Goal: Use online tool/utility: Utilize a website feature to perform a specific function

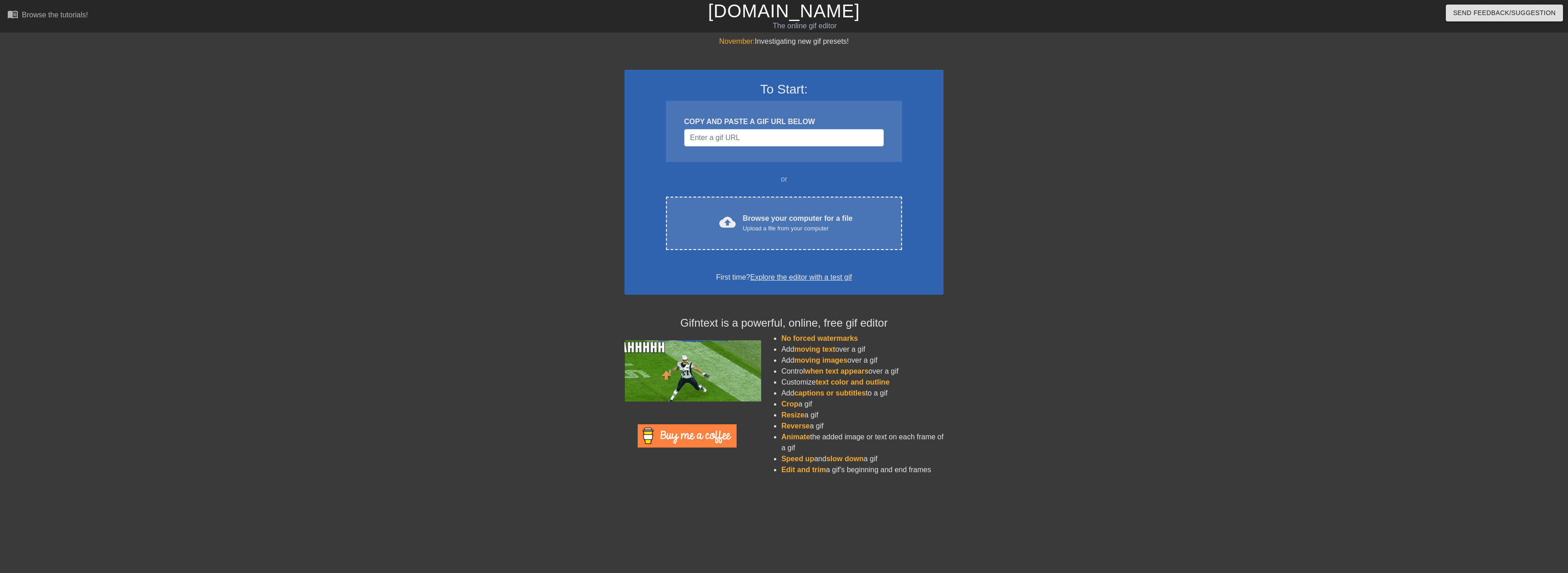
click at [753, 11] on link "[DOMAIN_NAME]" at bounding box center [784, 11] width 152 height 20
click at [722, 142] on input "Username" at bounding box center [784, 138] width 199 height 18
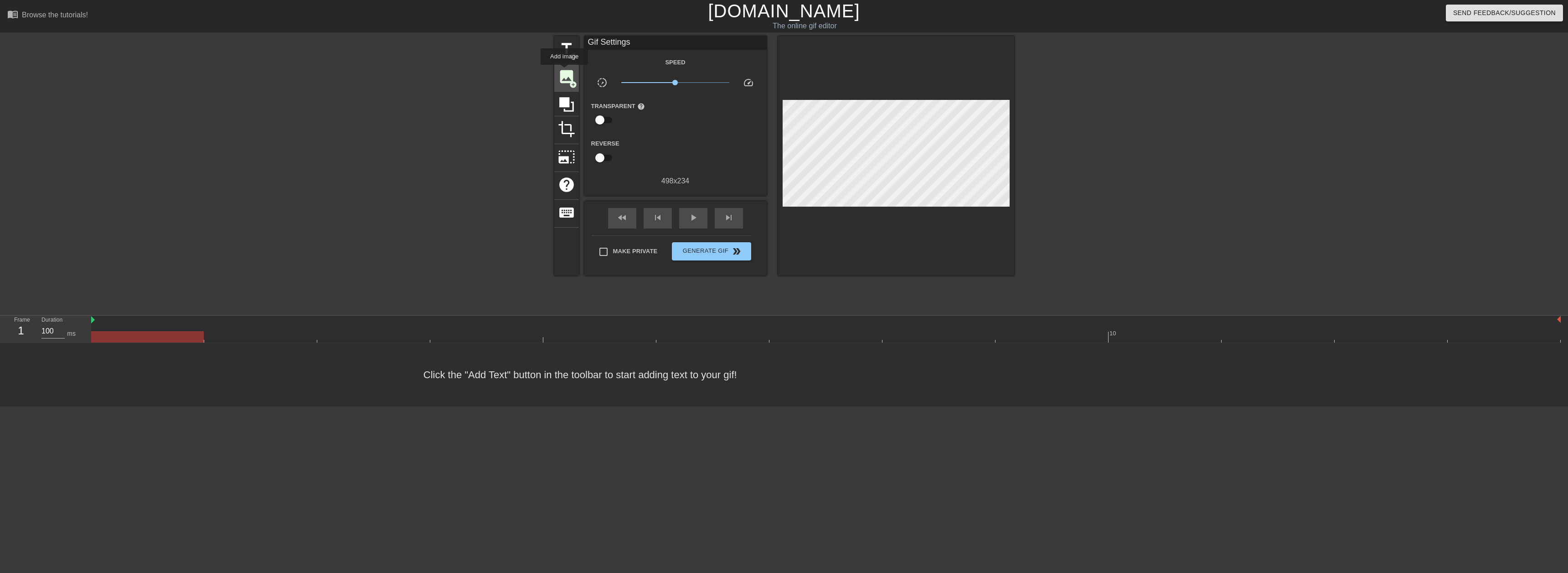
click at [564, 71] on span "image" at bounding box center [566, 76] width 18 height 18
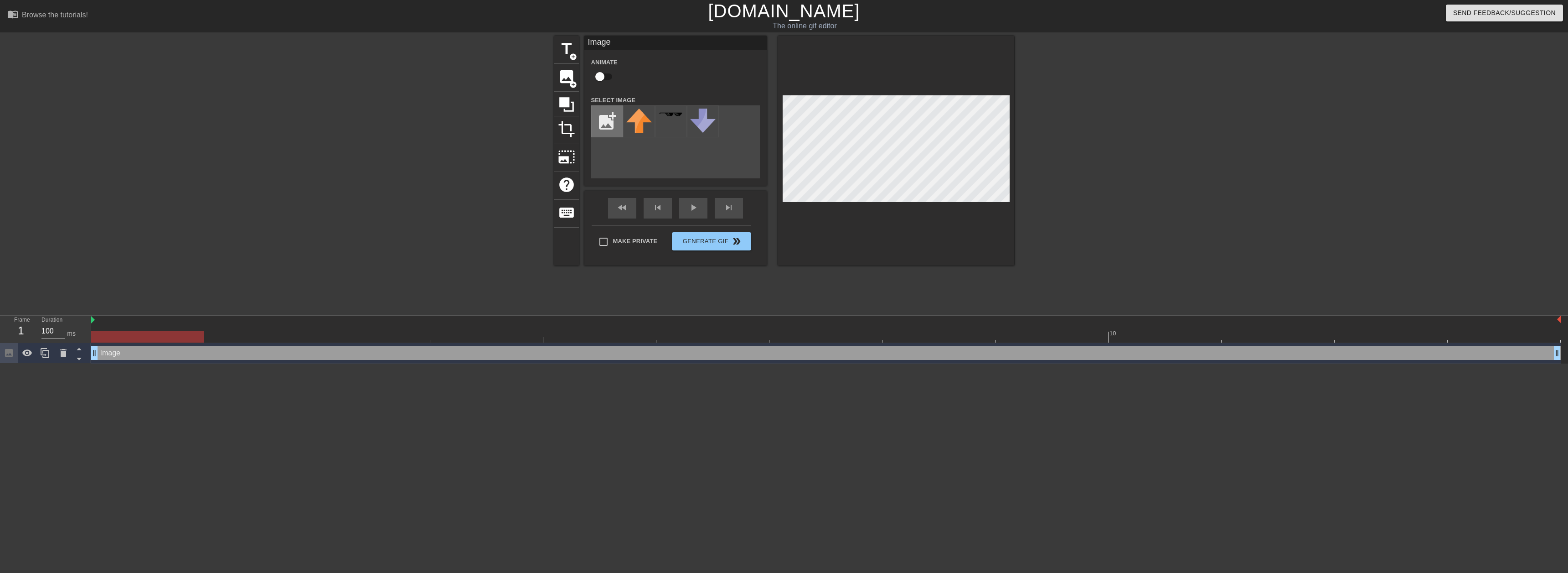
click at [609, 119] on input "file" at bounding box center [607, 122] width 31 height 31
type input "C:\fakepath\kit.png"
click at [640, 127] on img at bounding box center [639, 117] width 25 height 18
click at [495, 272] on div at bounding box center [474, 173] width 136 height 274
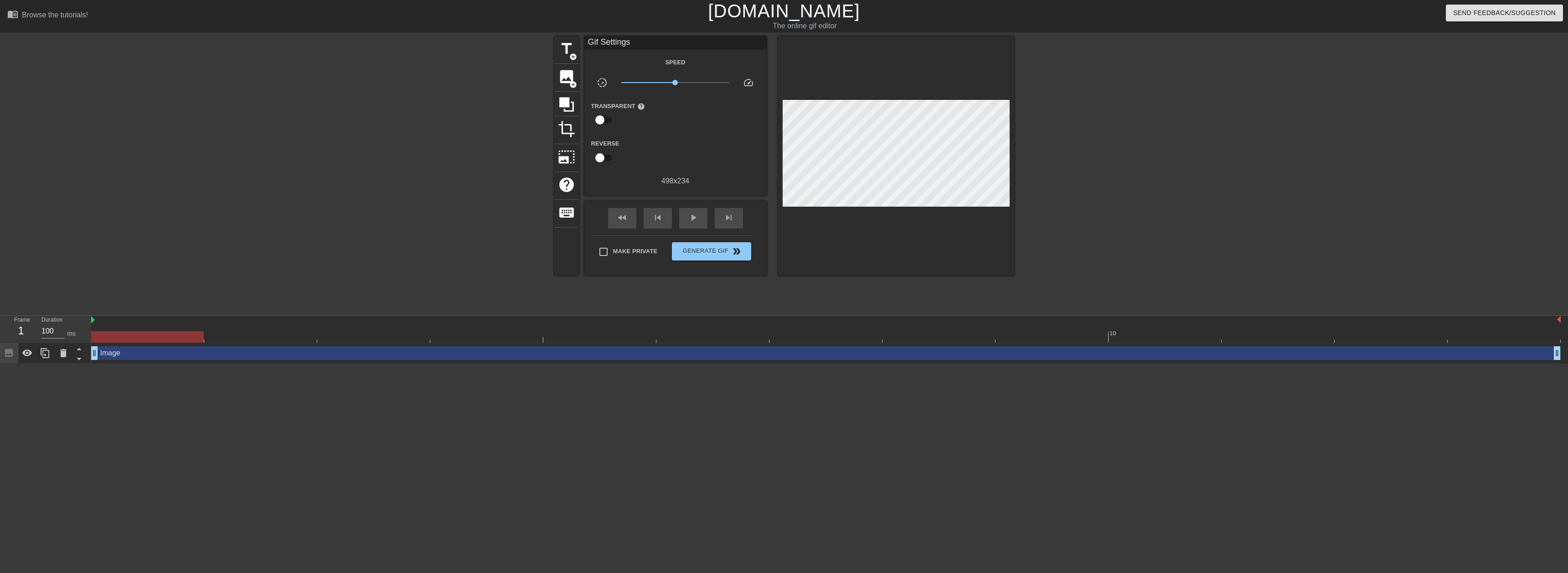
drag, startPoint x: 193, startPoint y: 340, endPoint x: 1, endPoint y: 340, distance: 192.0
click at [1, 341] on div "Frame 1 Duration 100 ms 10 Image drag_handle drag_handle" at bounding box center [784, 340] width 1568 height 48
click at [561, 73] on span "image" at bounding box center [566, 76] width 18 height 18
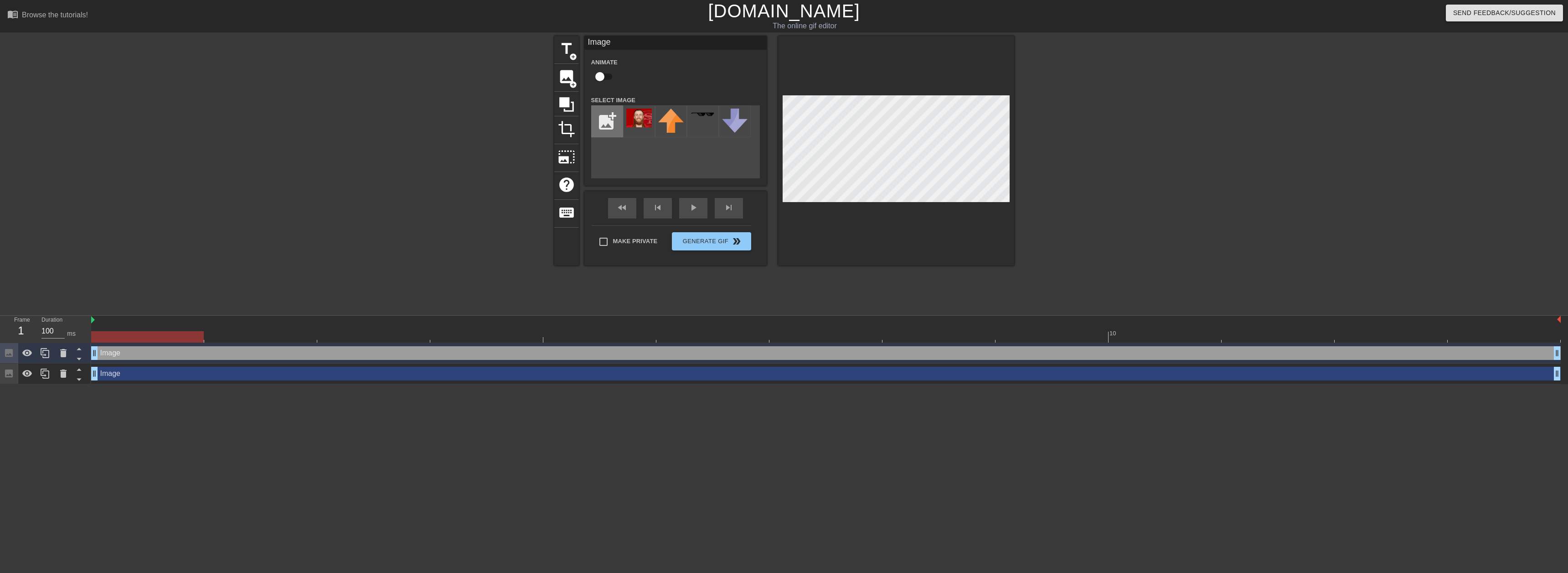
click at [602, 122] on input "file" at bounding box center [607, 122] width 31 height 31
type input "C:\fakepath\ge.png"
click at [630, 129] on img at bounding box center [639, 121] width 25 height 25
drag, startPoint x: 187, startPoint y: 335, endPoint x: 85, endPoint y: 306, distance: 106.0
click at [65, 308] on div "menu_book Browse the tutorials! Gifntext.com The online gif editor Send Feedbac…" at bounding box center [784, 192] width 1568 height 384
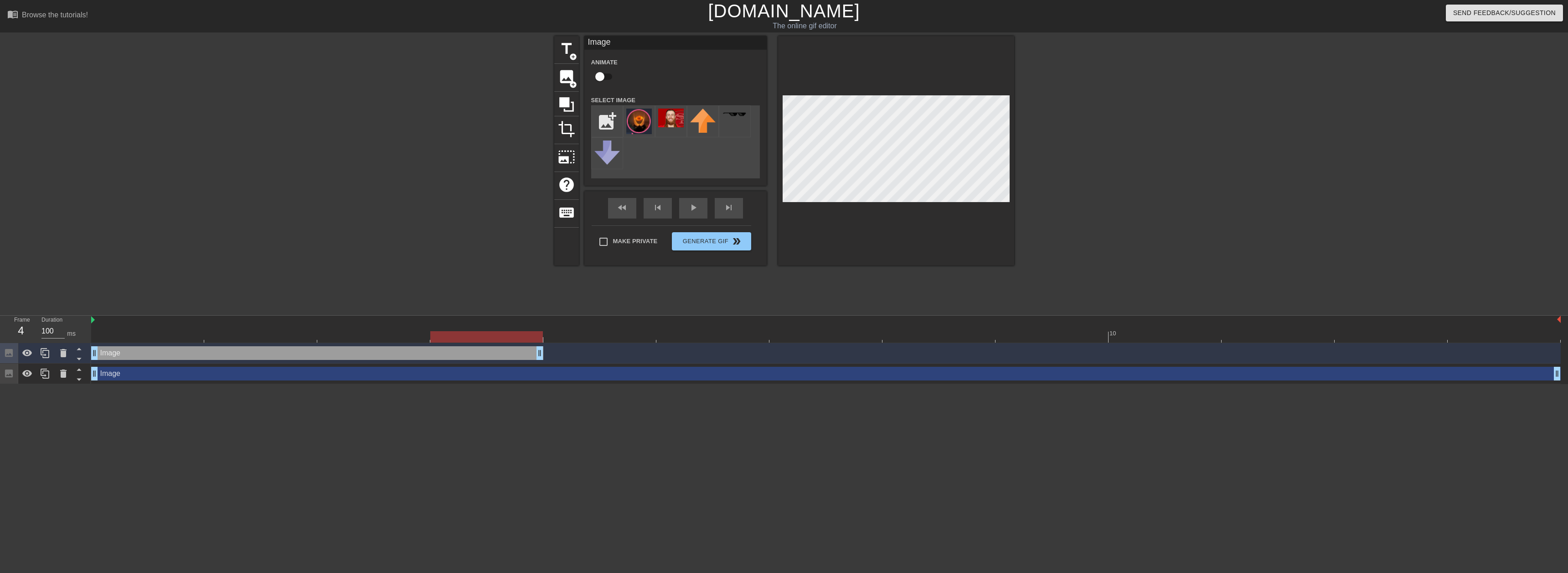
drag, startPoint x: 1554, startPoint y: 349, endPoint x: 592, endPoint y: 342, distance: 962.0
click at [592, 342] on div "10 Image drag_handle drag_handle Image drag_handle drag_handle" at bounding box center [829, 349] width 1477 height 69
click at [47, 357] on icon at bounding box center [45, 352] width 11 height 11
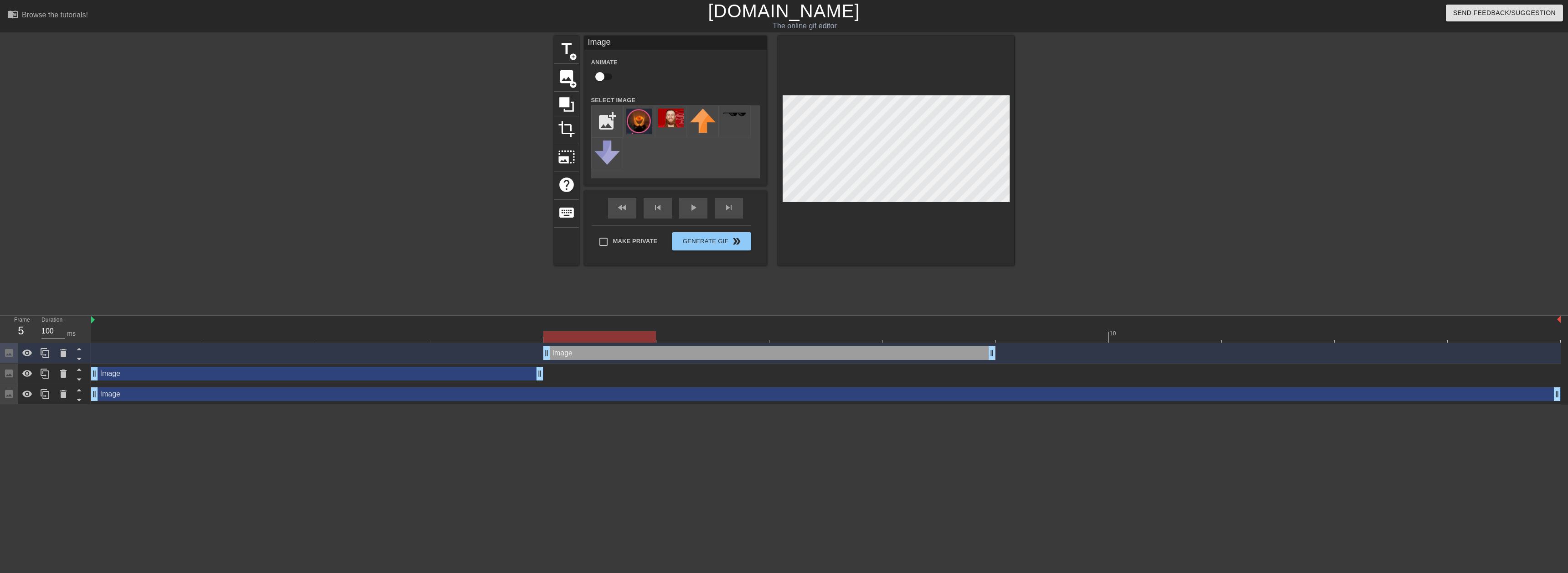
drag, startPoint x: 562, startPoint y: 350, endPoint x: 854, endPoint y: 353, distance: 292.0
click at [854, 353] on div "Image drag_handle drag_handle" at bounding box center [770, 352] width 452 height 13
click at [631, 342] on div at bounding box center [599, 337] width 112 height 11
drag, startPoint x: 630, startPoint y: 354, endPoint x: 762, endPoint y: 216, distance: 191.0
click at [607, 357] on div "Image drag_handle drag_handle" at bounding box center [770, 352] width 452 height 13
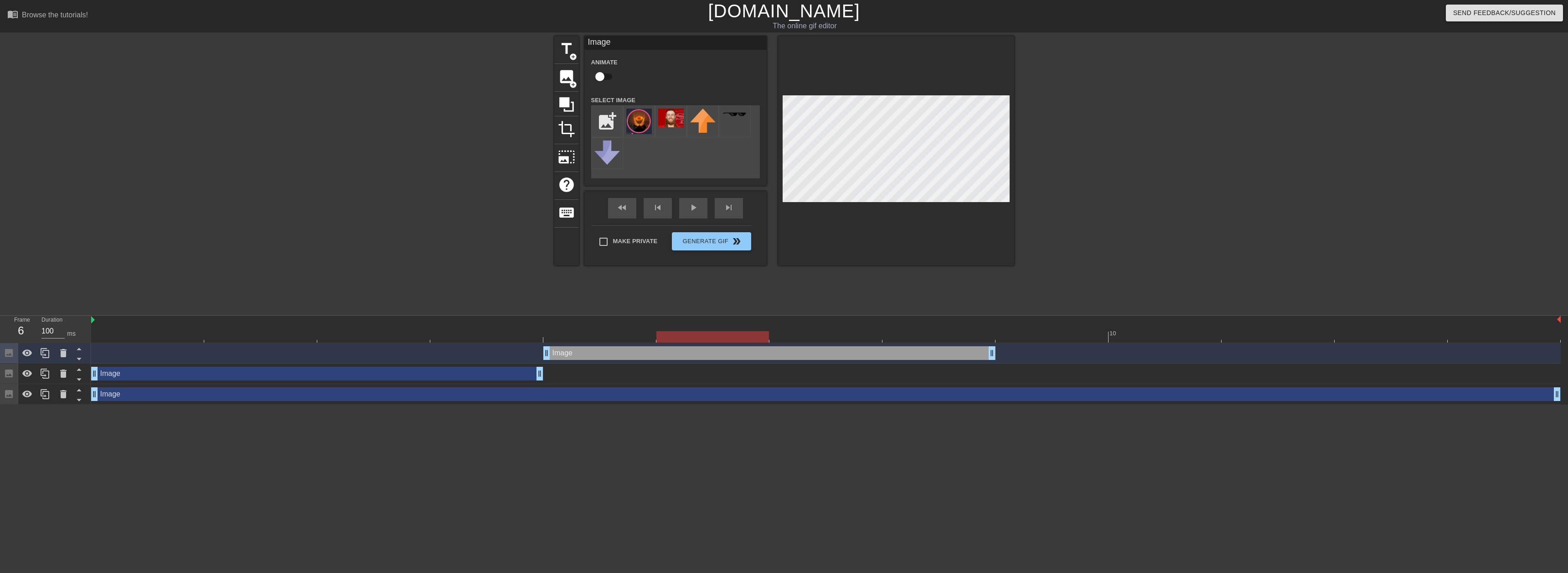
drag, startPoint x: 678, startPoint y: 335, endPoint x: 557, endPoint y: 330, distance: 121.1
click at [657, 332] on div at bounding box center [713, 337] width 112 height 11
drag, startPoint x: 631, startPoint y: 332, endPoint x: 775, endPoint y: 322, distance: 144.3
click at [767, 322] on div "10" at bounding box center [826, 329] width 1470 height 27
drag, startPoint x: 990, startPoint y: 354, endPoint x: 751, endPoint y: 354, distance: 239.0
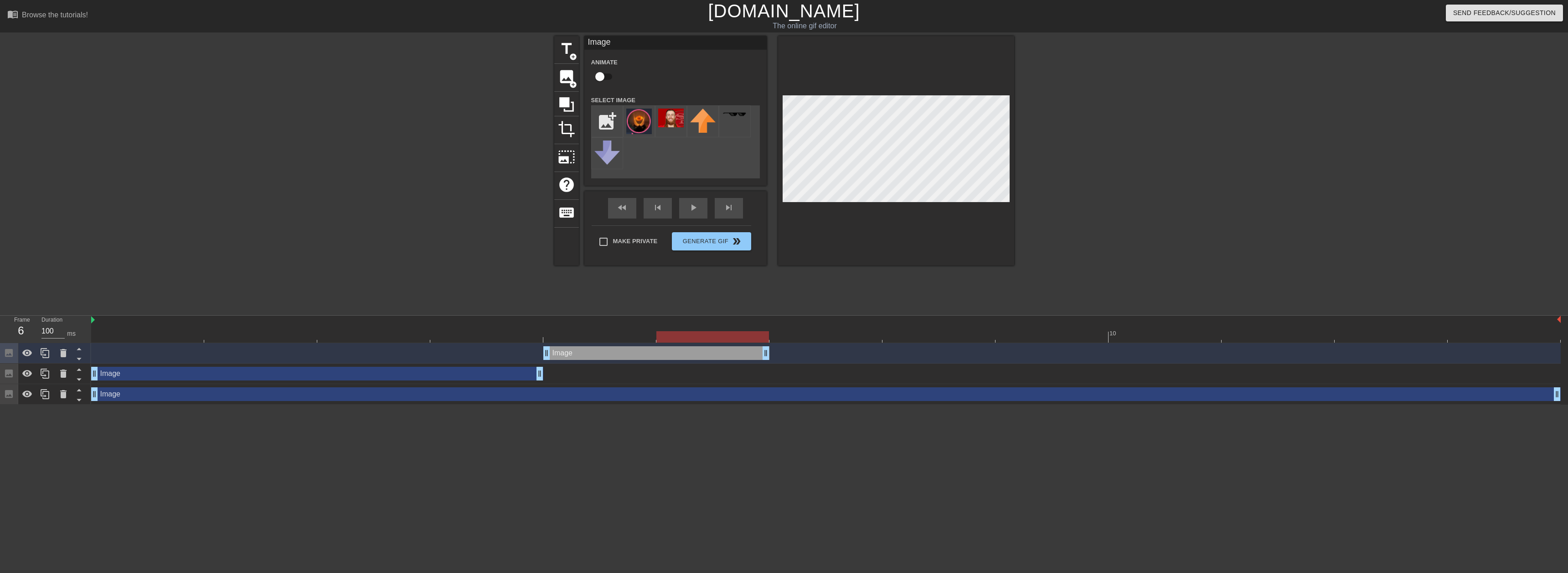
click at [770, 359] on div "Image drag_handle drag_handle" at bounding box center [826, 352] width 1470 height 13
drag, startPoint x: 45, startPoint y: 354, endPoint x: 69, endPoint y: 349, distance: 24.5
click at [46, 353] on icon at bounding box center [45, 352] width 11 height 11
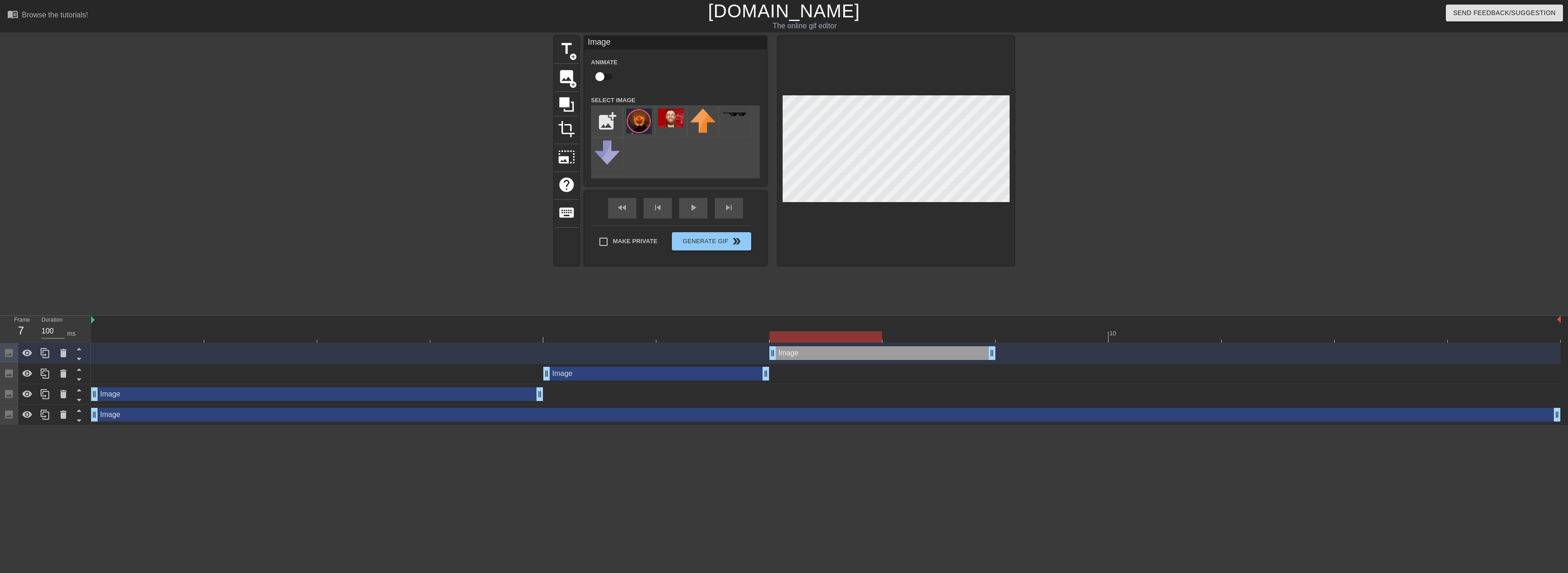
drag, startPoint x: 794, startPoint y: 342, endPoint x: 841, endPoint y: 343, distance: 47.0
click at [841, 343] on div "Image drag_handle drag_handle" at bounding box center [826, 353] width 1470 height 21
drag, startPoint x: 812, startPoint y: 335, endPoint x: 906, endPoint y: 308, distance: 97.8
click at [902, 331] on div "10" at bounding box center [826, 329] width 1470 height 27
drag, startPoint x: 942, startPoint y: 335, endPoint x: 893, endPoint y: 341, distance: 49.4
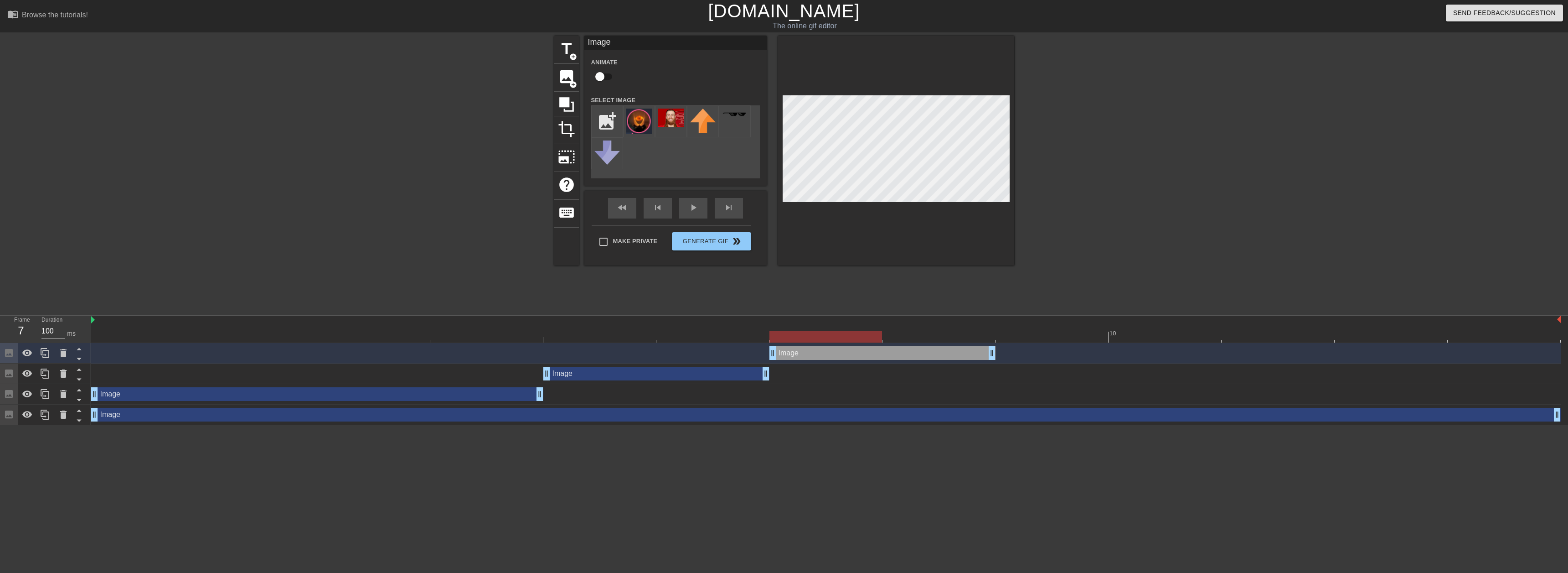
click at [872, 339] on div at bounding box center [826, 337] width 112 height 11
drag, startPoint x: 991, startPoint y: 357, endPoint x: 920, endPoint y: 356, distance: 71.0
click at [921, 357] on div "Image drag_handle drag_handle" at bounding box center [826, 352] width 1470 height 13
drag, startPoint x: 51, startPoint y: 352, endPoint x: 341, endPoint y: 355, distance: 290.0
click at [50, 352] on div at bounding box center [45, 353] width 18 height 20
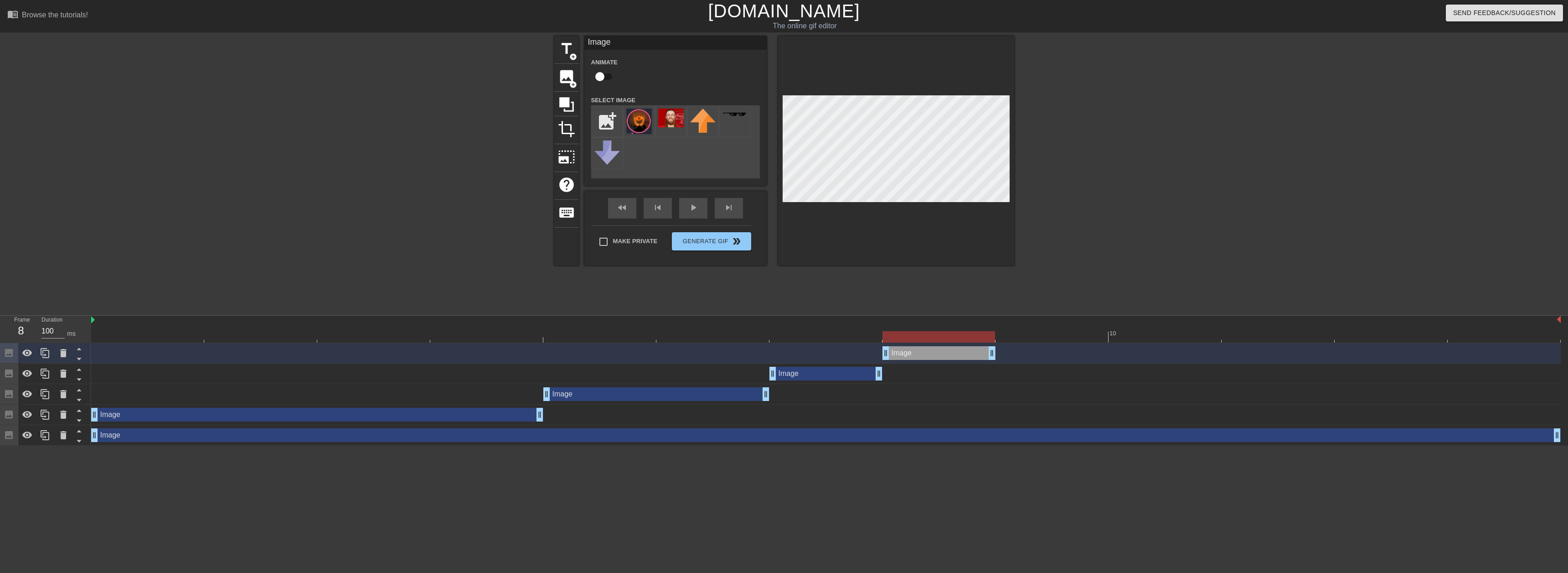
drag, startPoint x: 830, startPoint y: 355, endPoint x: 908, endPoint y: 354, distance: 78.0
click at [908, 354] on div "Image drag_handle drag_handle" at bounding box center [940, 352] width 113 height 13
click at [46, 353] on icon at bounding box center [45, 352] width 11 height 11
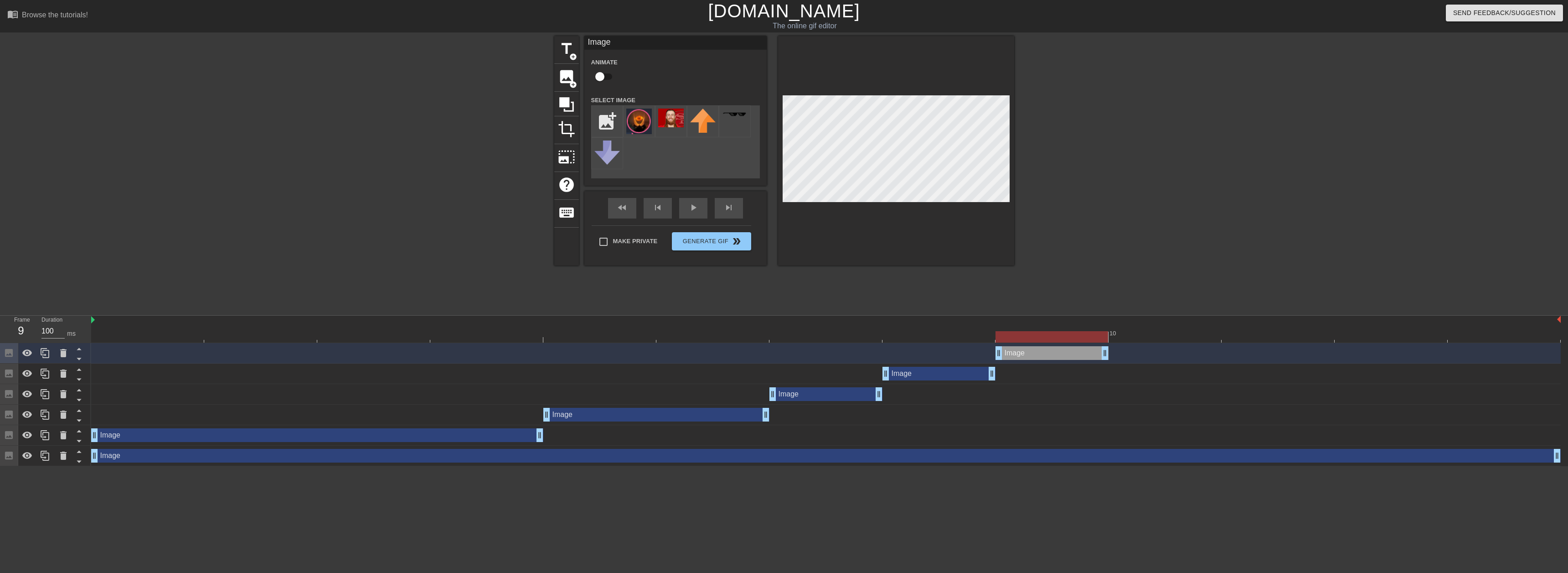
drag, startPoint x: 944, startPoint y: 355, endPoint x: 1018, endPoint y: 346, distance: 74.5
click at [1018, 346] on div "Image drag_handle drag_handle" at bounding box center [1052, 352] width 113 height 13
click at [49, 354] on icon at bounding box center [45, 352] width 11 height 11
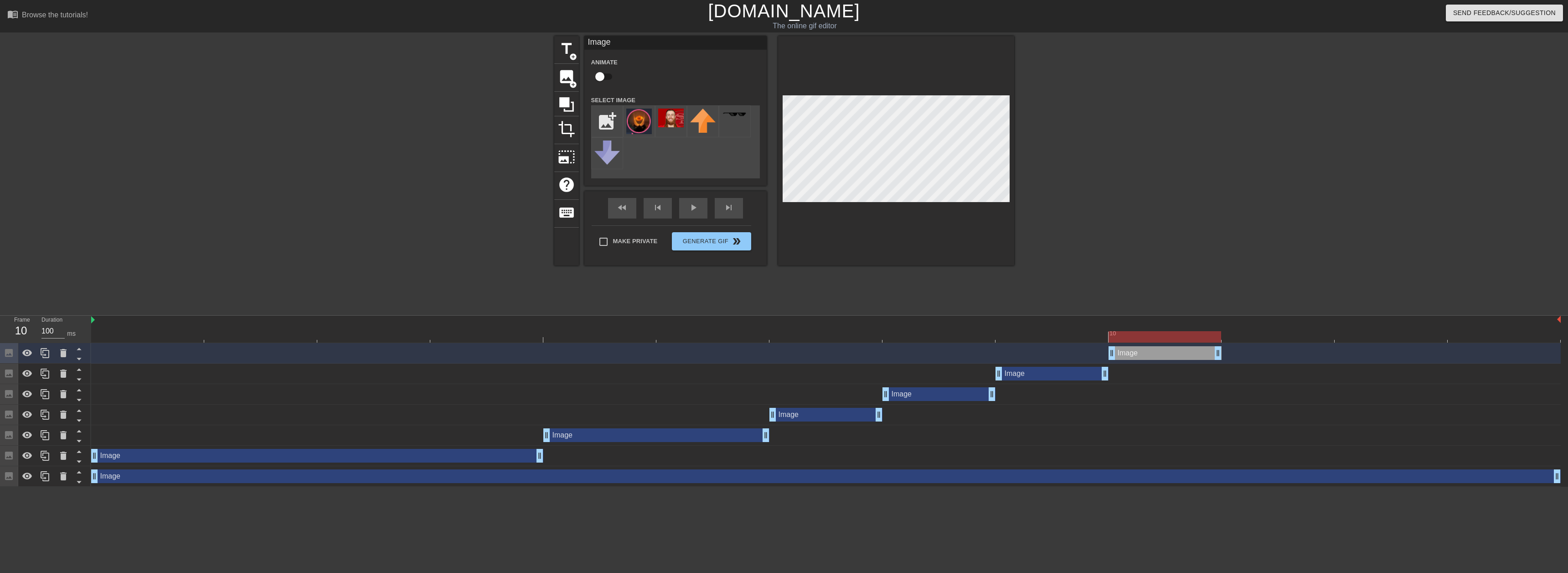
drag, startPoint x: 1056, startPoint y: 357, endPoint x: 1101, endPoint y: 352, distance: 45.3
click at [1105, 355] on div "Image drag_handle drag_handle" at bounding box center [826, 352] width 1470 height 13
drag, startPoint x: 1190, startPoint y: 357, endPoint x: 1285, endPoint y: 352, distance: 95.1
click at [1285, 352] on div "Image drag_handle drag_handle" at bounding box center [1278, 352] width 113 height 13
drag, startPoint x: 1101, startPoint y: 374, endPoint x: 1176, endPoint y: 378, distance: 75.1
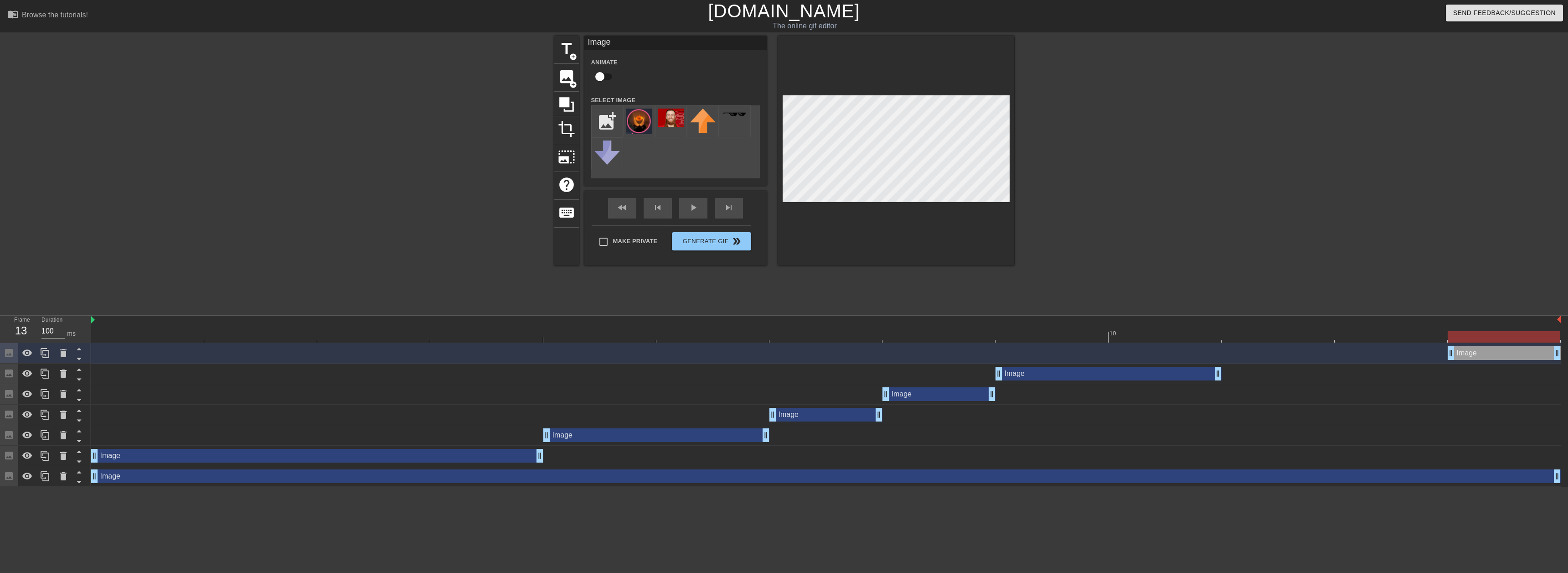
drag, startPoint x: 1266, startPoint y: 348, endPoint x: 1555, endPoint y: 337, distance: 289.2
click at [1560, 340] on div "10 Image drag_handle drag_handle Image drag_handle drag_handle Image drag_handl…" at bounding box center [829, 401] width 1477 height 171
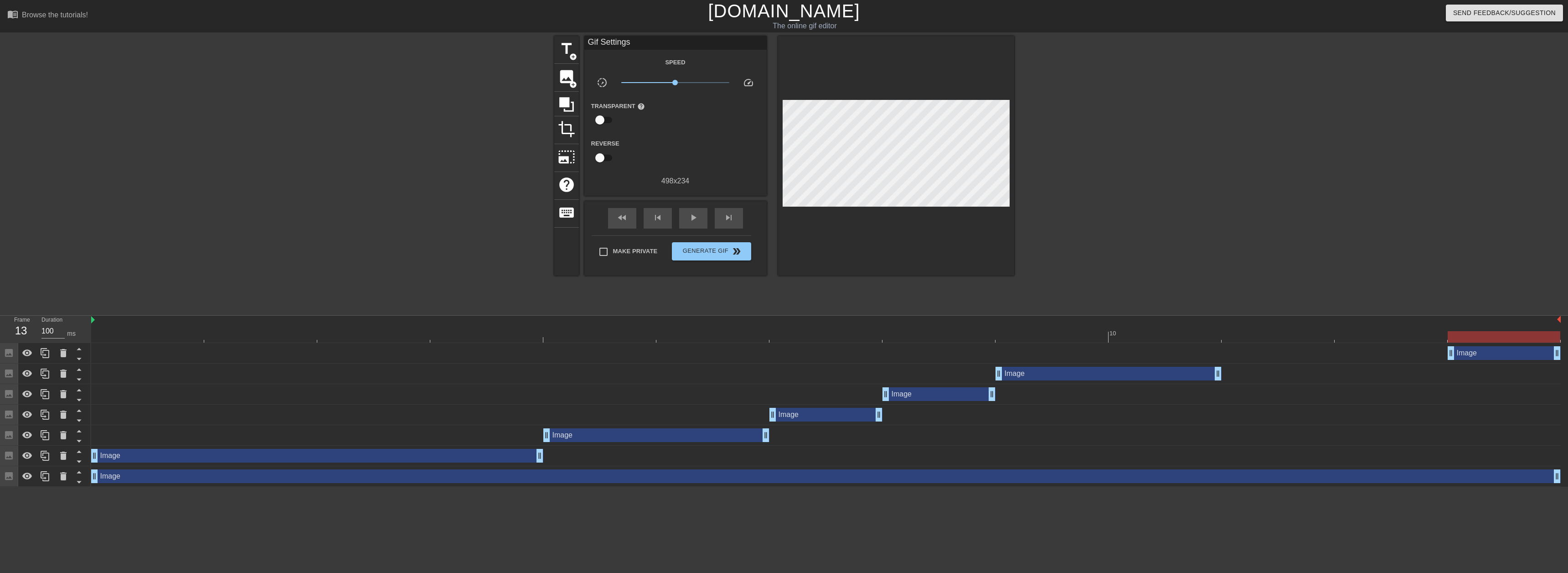
drag, startPoint x: 1482, startPoint y: 361, endPoint x: 1299, endPoint y: 359, distance: 183.0
click at [1253, 359] on div "Image drag_handle drag_handle" at bounding box center [826, 353] width 1470 height 21
drag, startPoint x: 1514, startPoint y: 354, endPoint x: 1321, endPoint y: 349, distance: 193.1
click at [1321, 349] on div "Image drag_handle drag_handle" at bounding box center [1278, 352] width 113 height 13
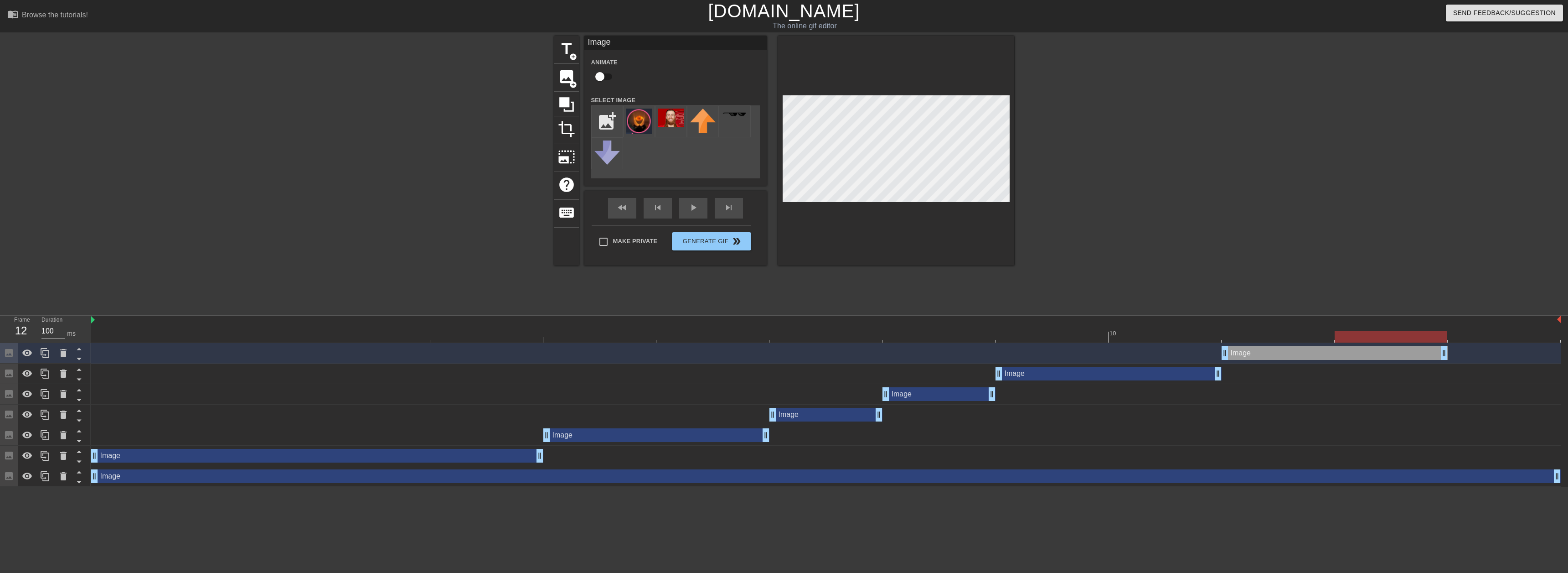
drag, startPoint x: 1332, startPoint y: 354, endPoint x: 1393, endPoint y: 353, distance: 61.0
click at [41, 354] on icon at bounding box center [45, 353] width 8 height 10
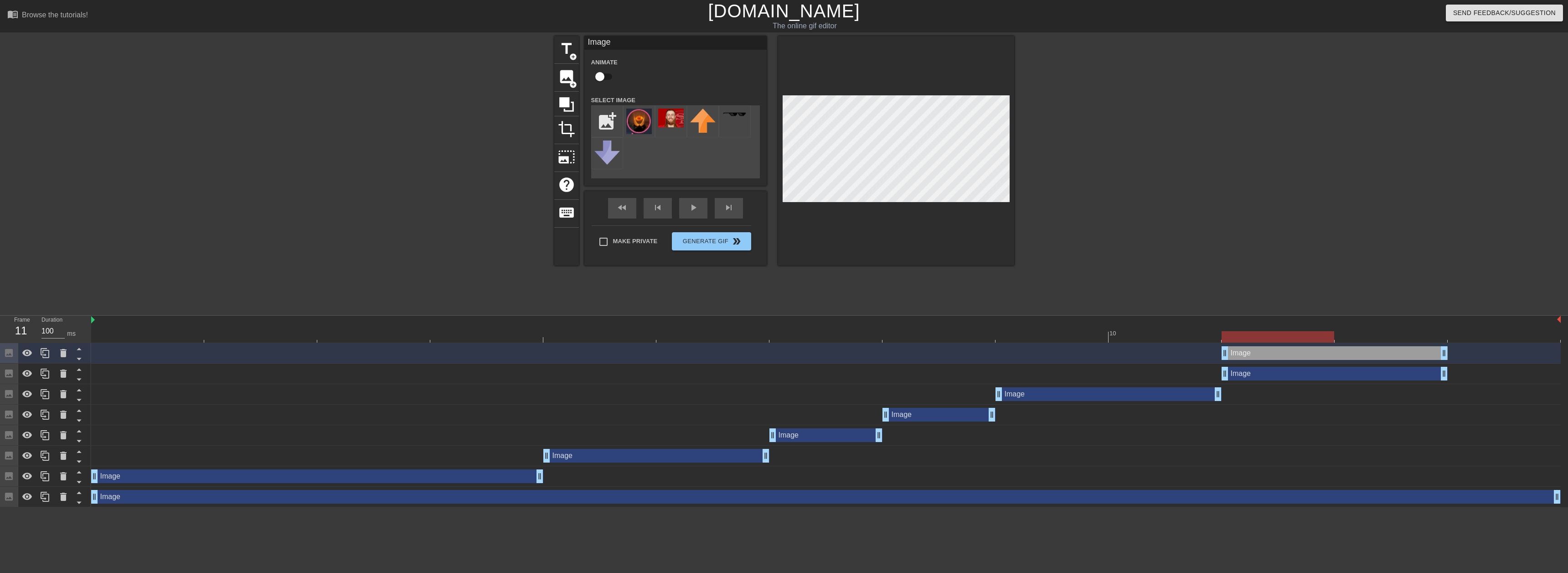
drag, startPoint x: 1314, startPoint y: 353, endPoint x: 1367, endPoint y: 354, distance: 53.0
click at [1368, 354] on div "Image drag_handle drag_handle" at bounding box center [1335, 352] width 226 height 13
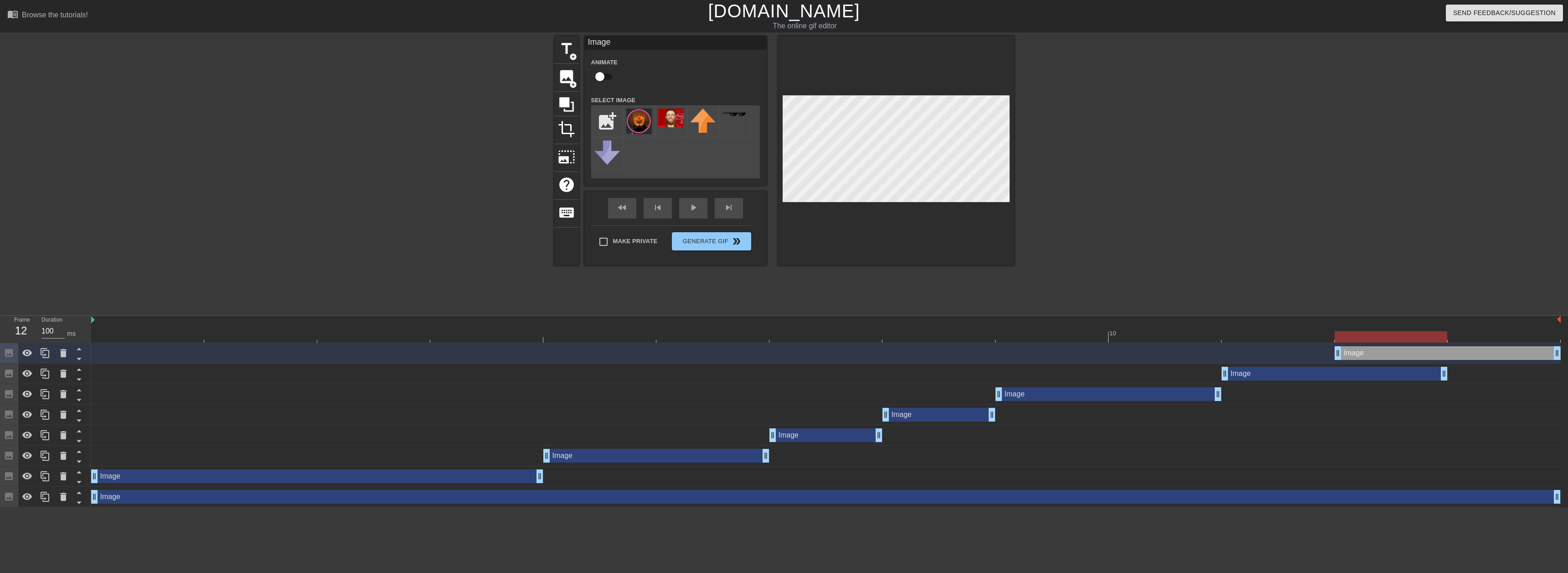
drag, startPoint x: 1364, startPoint y: 358, endPoint x: 1437, endPoint y: 355, distance: 73.1
click at [1437, 355] on div "Image drag_handle drag_handle" at bounding box center [1448, 352] width 226 height 13
drag, startPoint x: 1338, startPoint y: 352, endPoint x: 1079, endPoint y: 227, distance: 287.6
click at [1424, 351] on div "Image drag_handle drag_handle" at bounding box center [826, 352] width 1470 height 13
click at [600, 240] on div "Make Private Generate Gif double_arrow" at bounding box center [672, 243] width 160 height 36
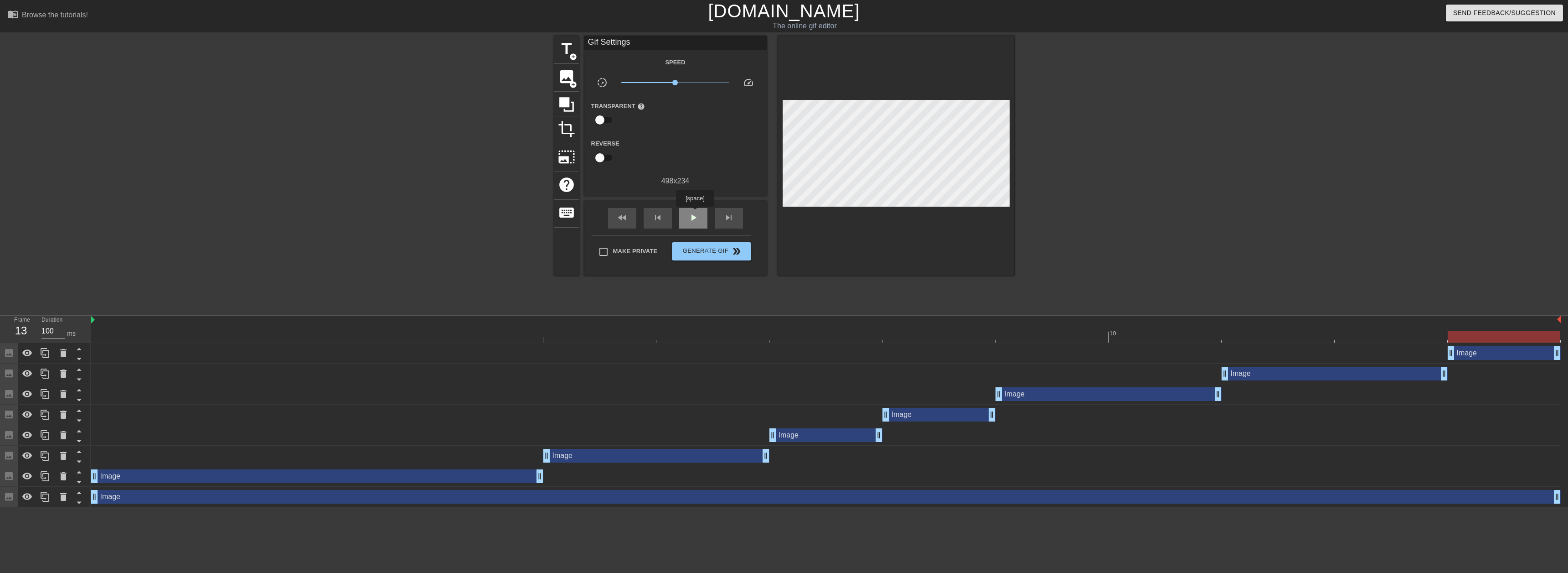
click at [689, 221] on span "play_arrow" at bounding box center [693, 217] width 11 height 11
click at [597, 251] on input "Make Private" at bounding box center [603, 251] width 19 height 19
checkbox input "true"
click at [707, 252] on span "Generate Gif double_arrow" at bounding box center [711, 251] width 71 height 11
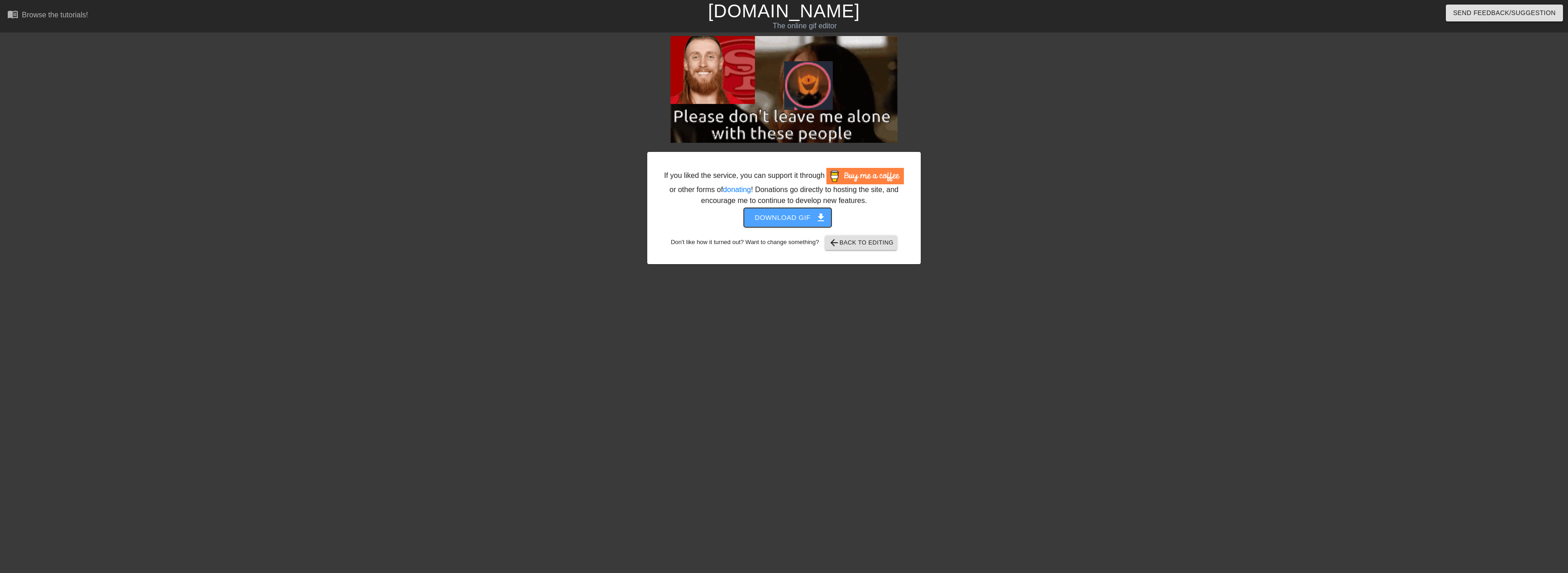
click at [775, 219] on span "Download gif get_app" at bounding box center [788, 217] width 66 height 12
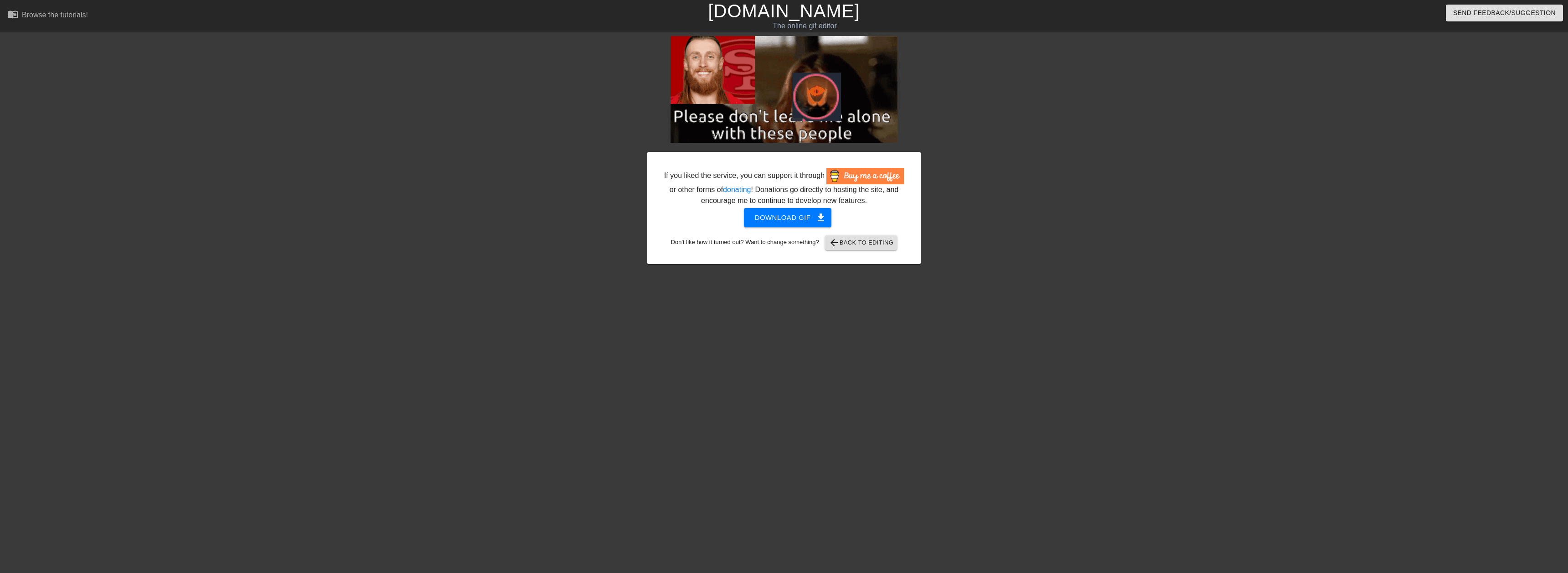
click at [802, 7] on link "[DOMAIN_NAME]" at bounding box center [784, 11] width 152 height 20
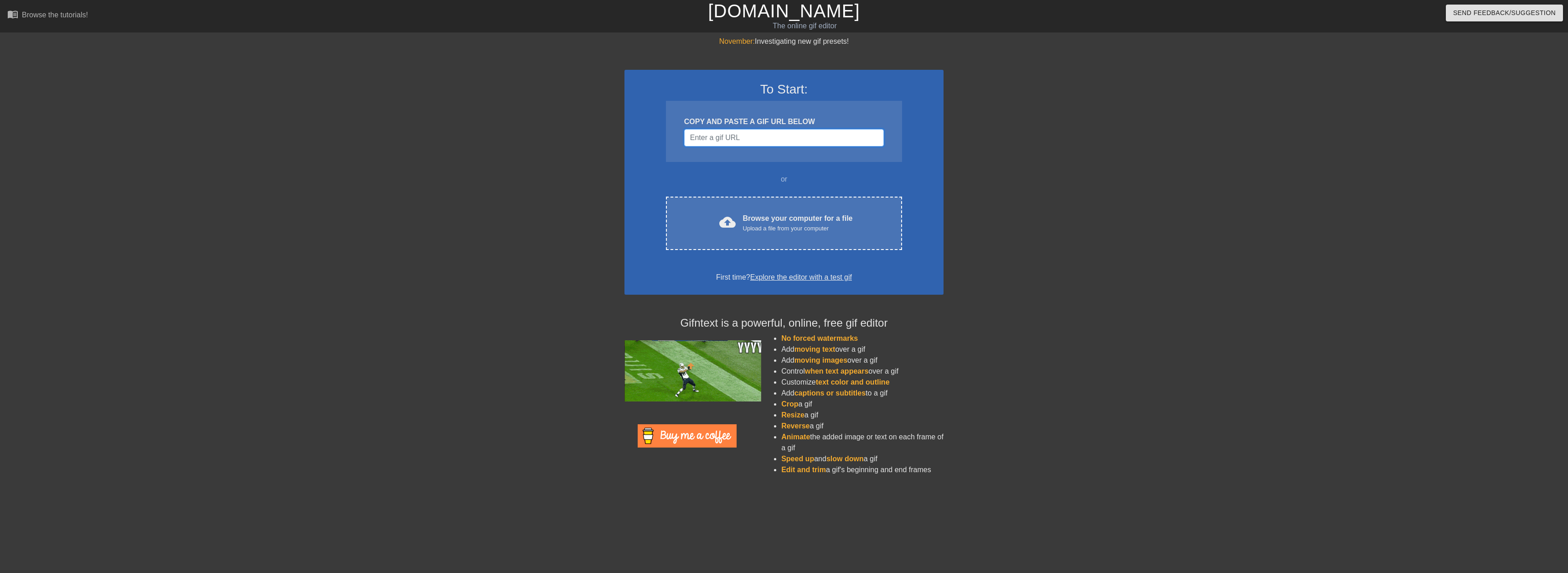
drag, startPoint x: 742, startPoint y: 134, endPoint x: 725, endPoint y: 140, distance: 18.0
click at [742, 134] on input "Username" at bounding box center [784, 138] width 199 height 18
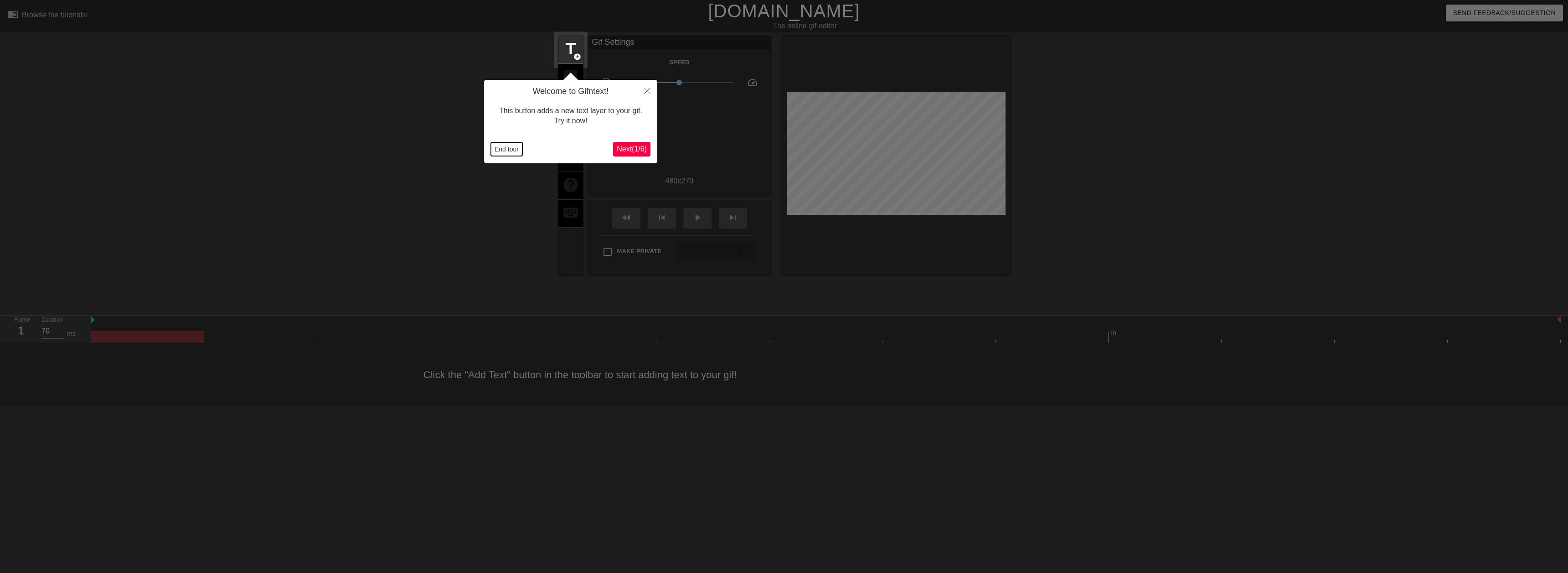
click at [498, 152] on button "End tour" at bounding box center [507, 149] width 31 height 13
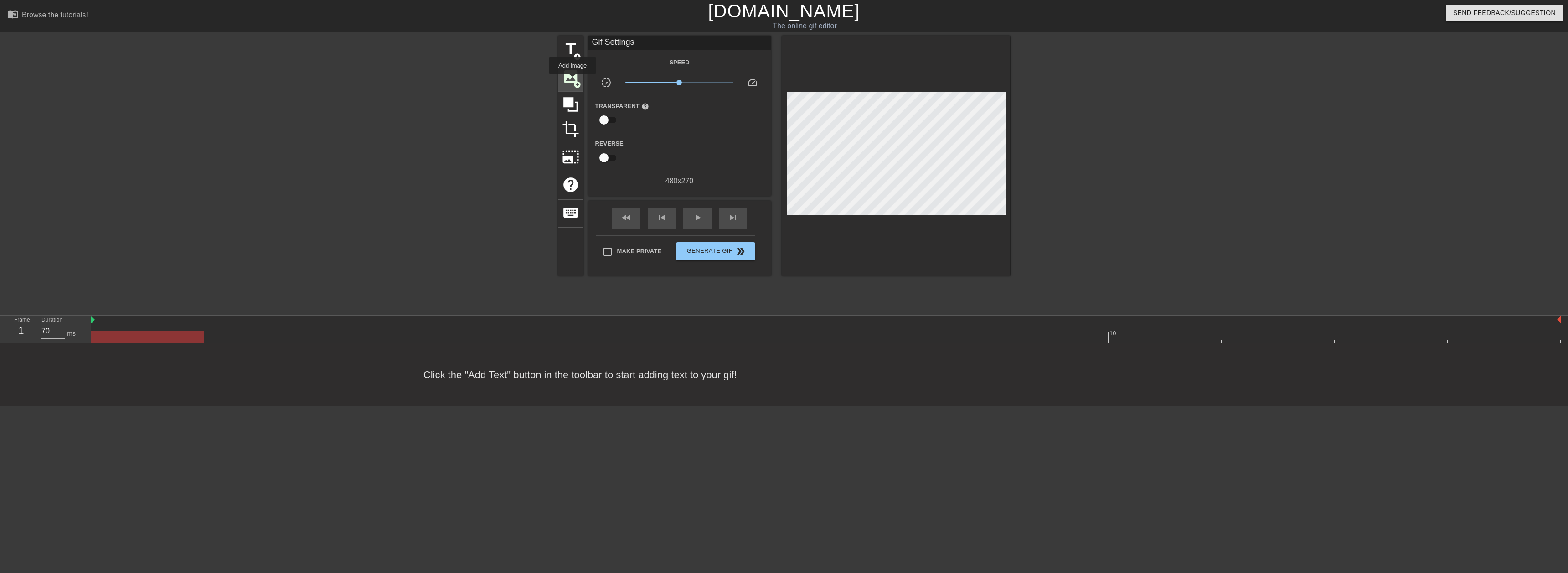
click at [573, 81] on span "image" at bounding box center [571, 76] width 18 height 18
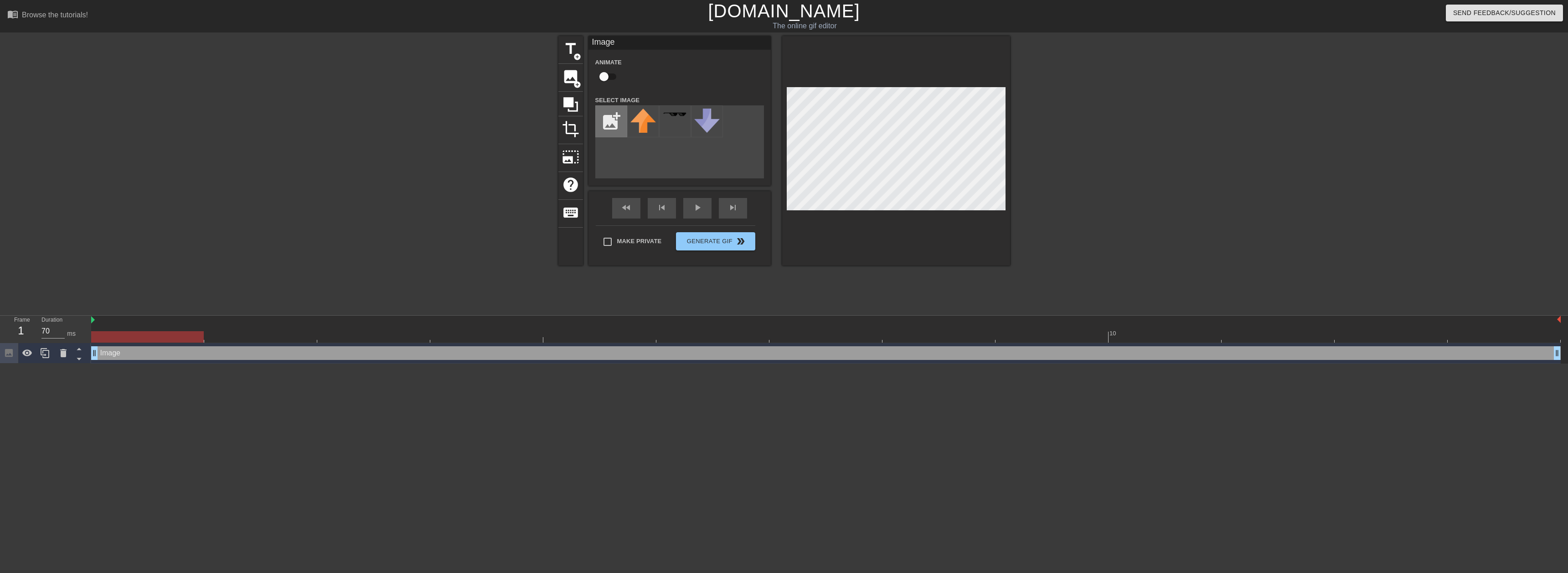
click at [614, 124] on input "file" at bounding box center [612, 122] width 31 height 31
type input "C:\fakepath\jake.png"
click at [643, 129] on img at bounding box center [643, 123] width 25 height 30
click at [575, 128] on span "crop" at bounding box center [571, 129] width 18 height 18
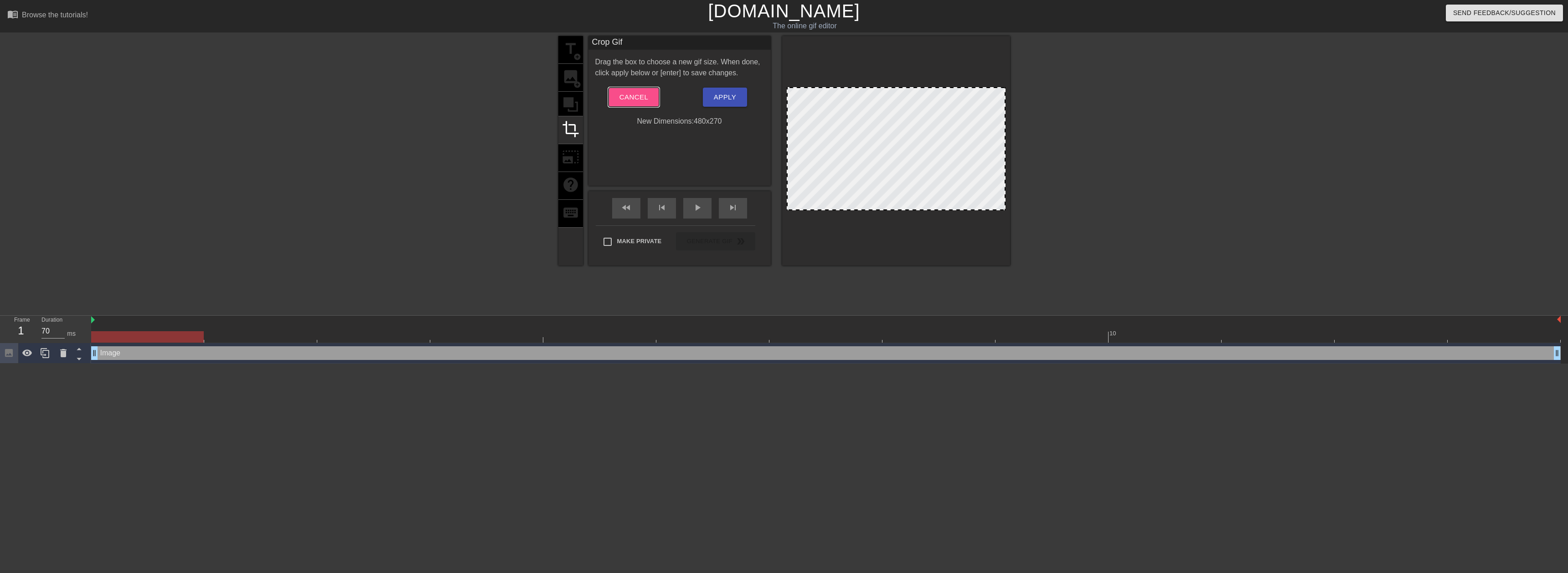
click at [631, 91] on button "Cancel" at bounding box center [634, 97] width 51 height 19
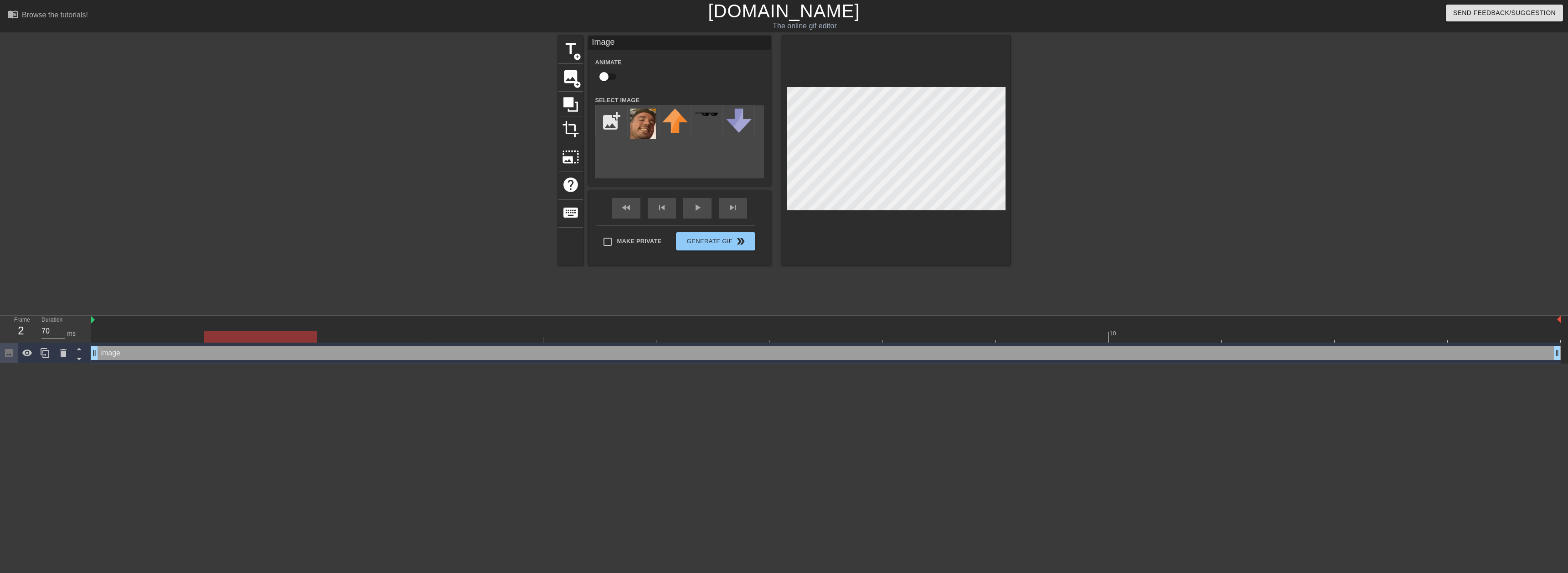
drag, startPoint x: 181, startPoint y: 334, endPoint x: 178, endPoint y: 330, distance: 5.0
click at [177, 330] on div "10" at bounding box center [826, 329] width 1470 height 27
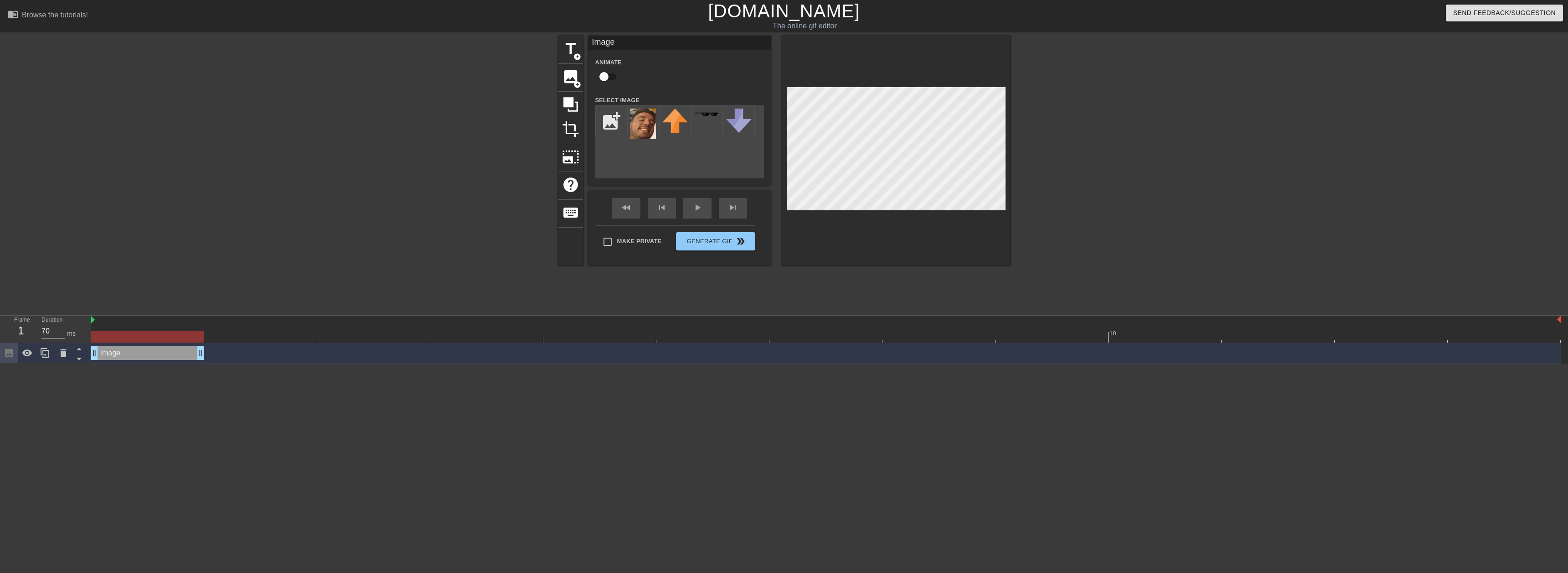
drag, startPoint x: 1557, startPoint y: 357, endPoint x: 197, endPoint y: 376, distance: 1360.1
click at [197, 364] on html "menu_book Browse the tutorials! Gifntext.com The online gif editor Send Feedbac…" at bounding box center [784, 182] width 1568 height 364
click at [42, 355] on icon at bounding box center [45, 353] width 8 height 10
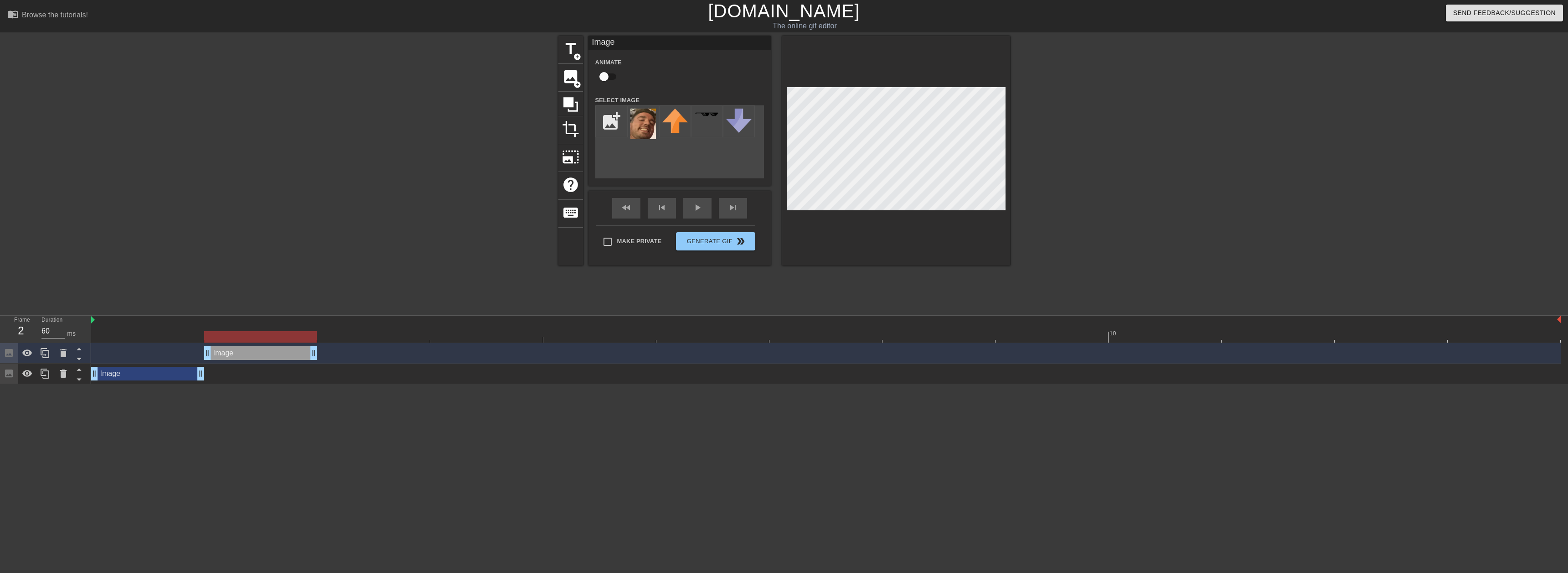
drag, startPoint x: 228, startPoint y: 354, endPoint x: 237, endPoint y: 355, distance: 9.1
click at [237, 355] on div "Image drag_handle drag_handle" at bounding box center [261, 352] width 113 height 13
click at [43, 354] on icon at bounding box center [45, 352] width 11 height 11
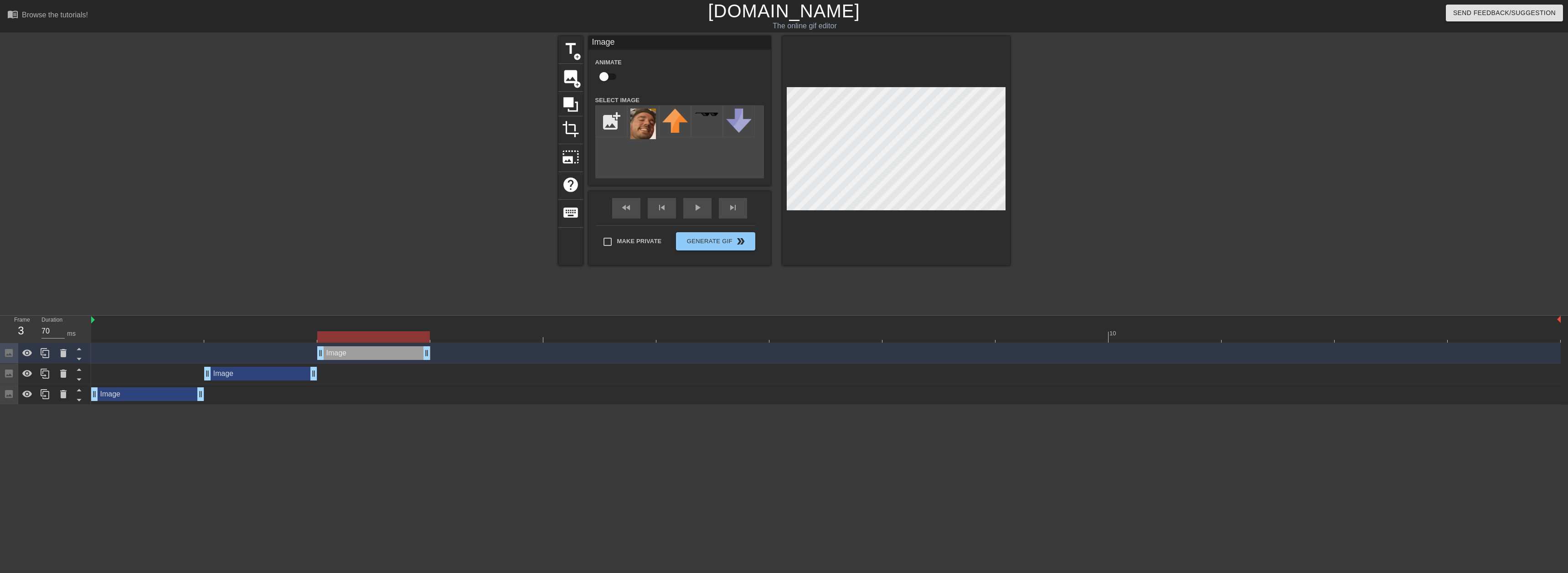
drag, startPoint x: 275, startPoint y: 350, endPoint x: 344, endPoint y: 352, distance: 69.0
click at [344, 352] on div "Image drag_handle drag_handle" at bounding box center [374, 352] width 113 height 13
click at [38, 358] on div at bounding box center [45, 353] width 18 height 20
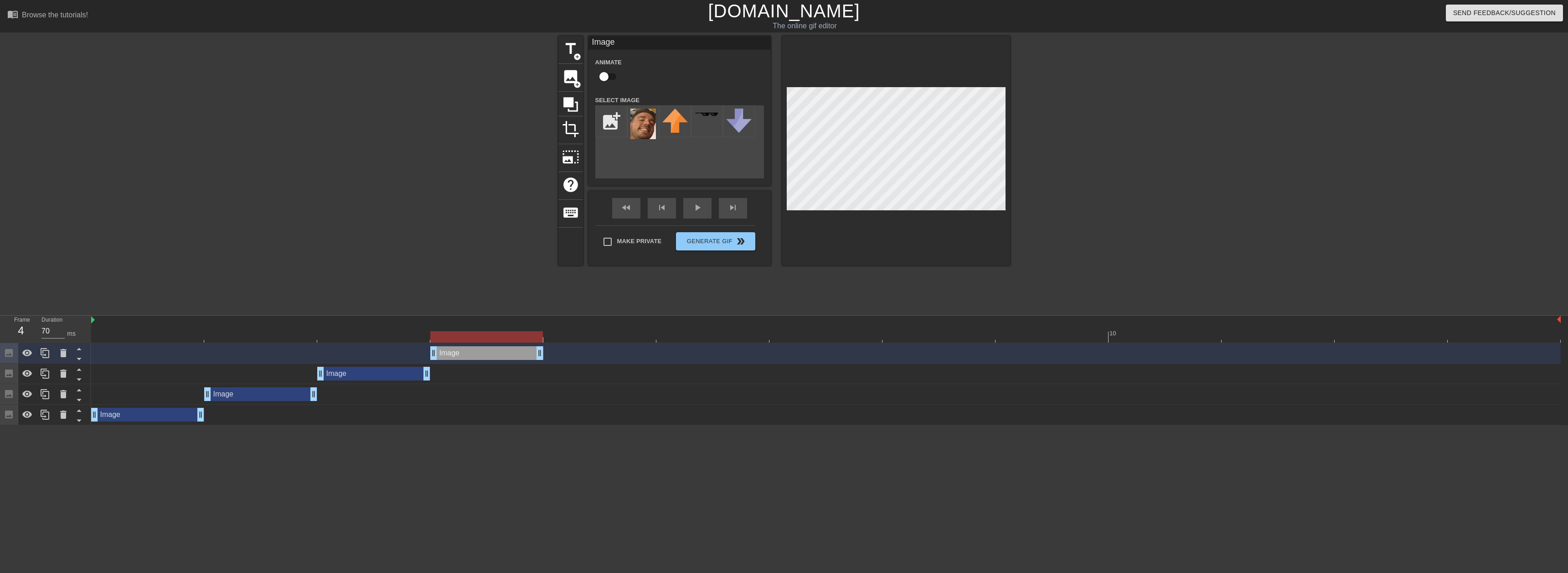
drag, startPoint x: 386, startPoint y: 355, endPoint x: 446, endPoint y: 354, distance: 60.0
click at [448, 354] on div "Image drag_handle drag_handle" at bounding box center [487, 352] width 113 height 13
drag, startPoint x: 475, startPoint y: 357, endPoint x: 554, endPoint y: 357, distance: 79.0
click at [554, 357] on div "Image drag_handle drag_handle" at bounding box center [600, 352] width 113 height 13
drag, startPoint x: 431, startPoint y: 376, endPoint x: 508, endPoint y: 369, distance: 77.3
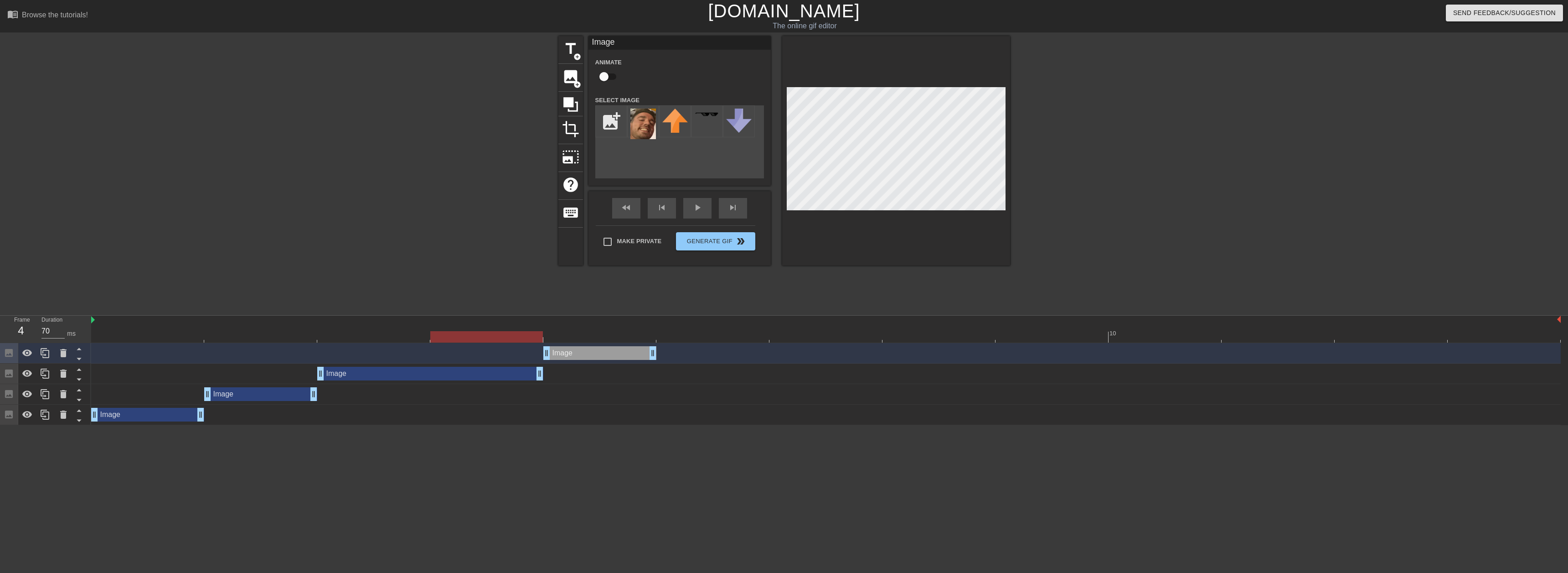
click at [613, 348] on div "Image drag_handle drag_handle" at bounding box center [600, 352] width 113 height 13
click at [46, 354] on icon at bounding box center [45, 352] width 11 height 11
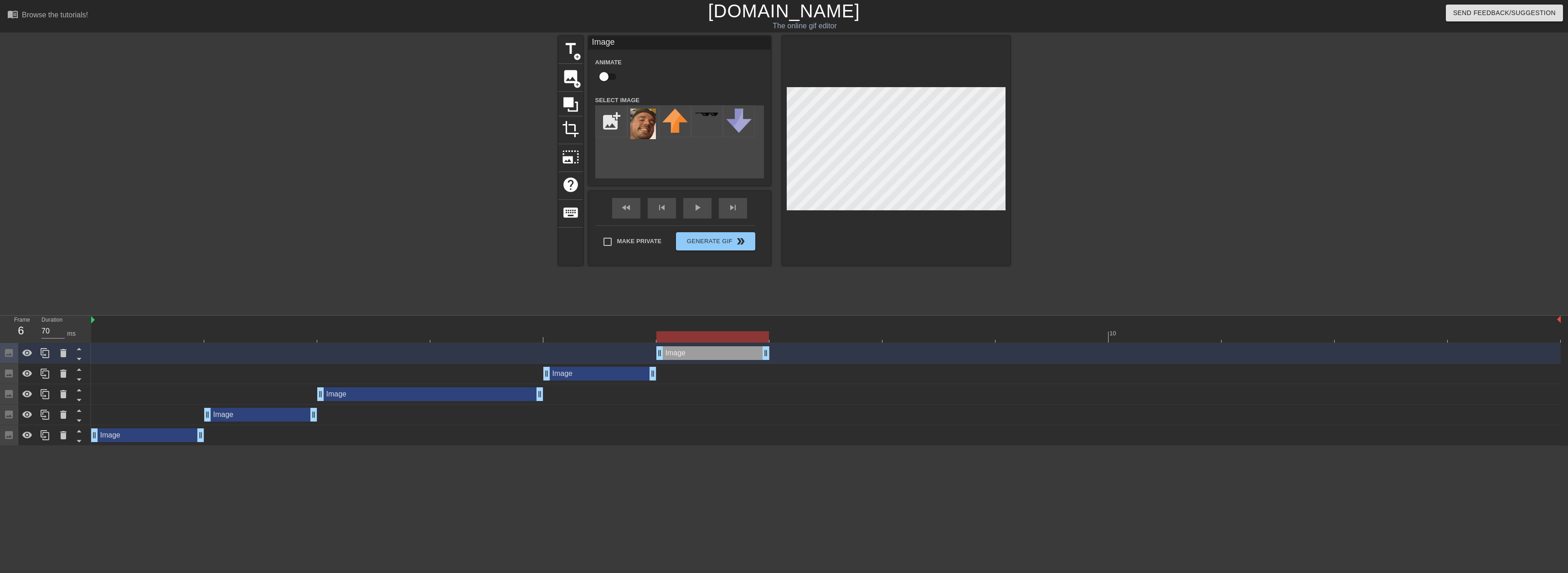
drag, startPoint x: 590, startPoint y: 353, endPoint x: 667, endPoint y: 347, distance: 77.2
click at [665, 350] on div "Image drag_handle drag_handle" at bounding box center [713, 352] width 113 height 13
click at [40, 359] on div at bounding box center [45, 353] width 18 height 20
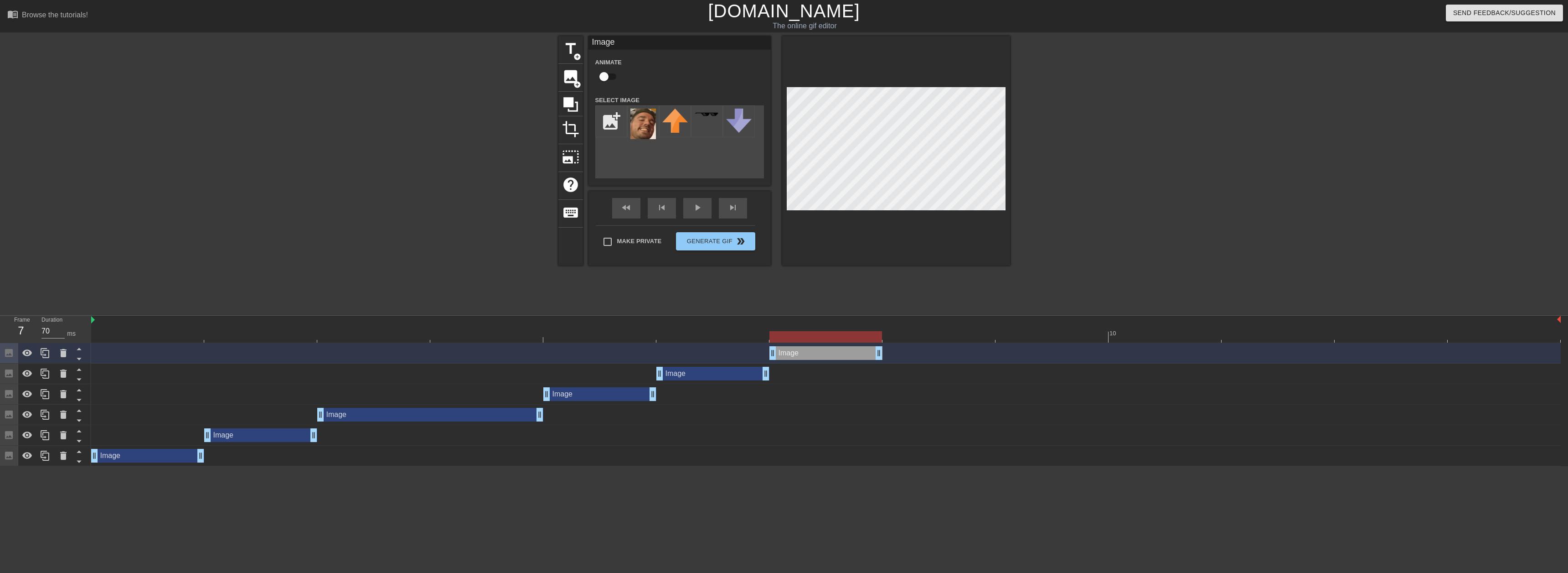
drag, startPoint x: 681, startPoint y: 354, endPoint x: 781, endPoint y: 299, distance: 114.1
click at [747, 352] on div "Image drag_handle drag_handle" at bounding box center [826, 352] width 1470 height 13
click at [51, 357] on div at bounding box center [45, 353] width 18 height 20
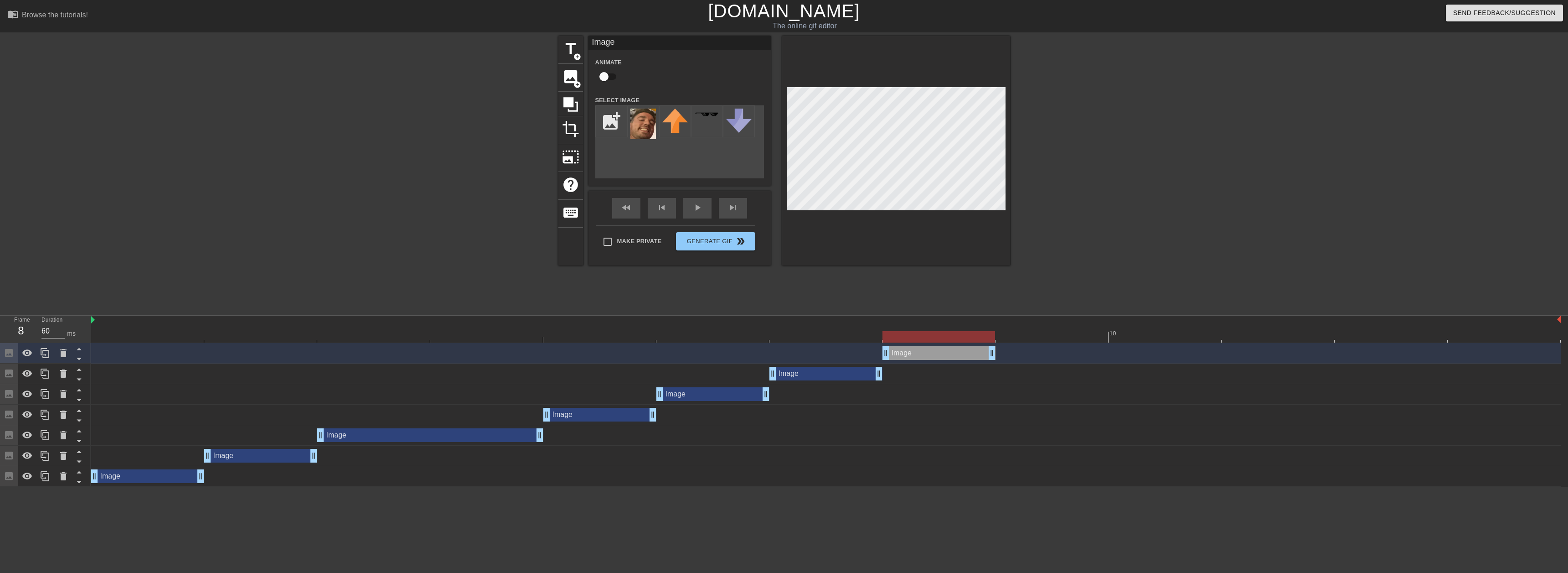
drag, startPoint x: 811, startPoint y: 358, endPoint x: 901, endPoint y: 353, distance: 90.1
click at [901, 353] on div "Image drag_handle drag_handle" at bounding box center [940, 352] width 113 height 13
drag, startPoint x: 944, startPoint y: 354, endPoint x: 1485, endPoint y: 350, distance: 541.0
click at [1488, 346] on div "Image drag_handle drag_handle" at bounding box center [1504, 352] width 113 height 13
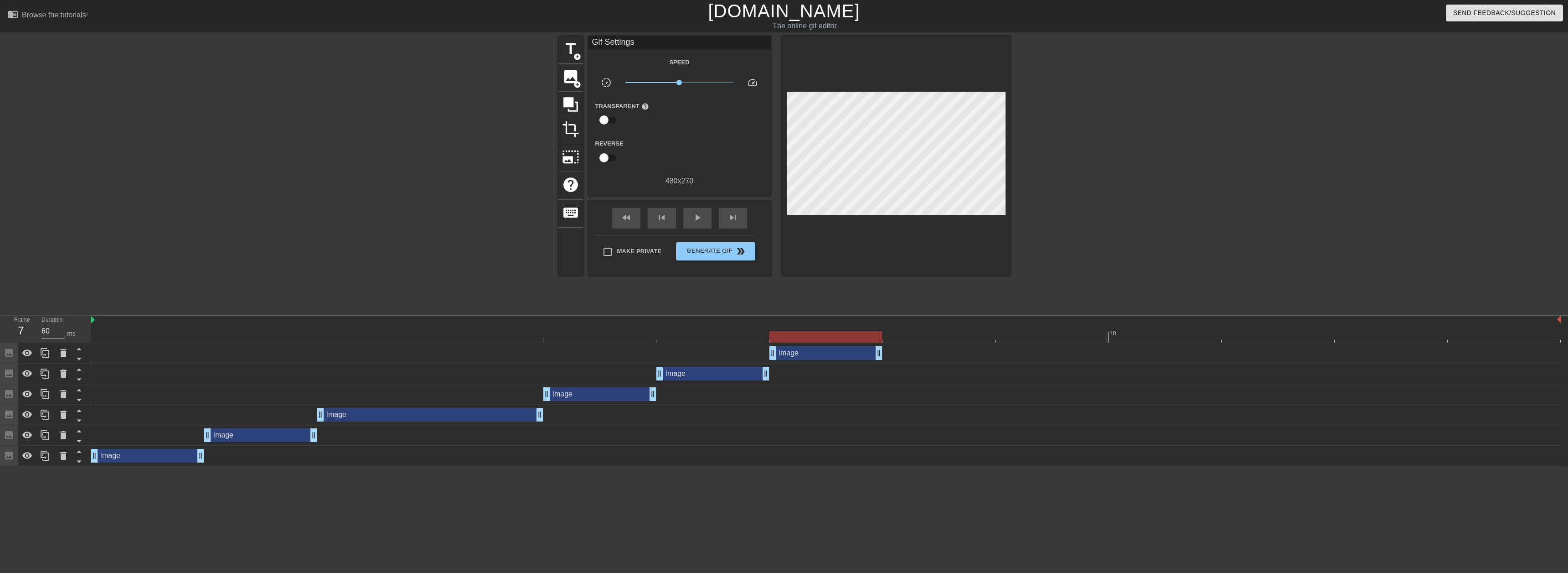
type input "70"
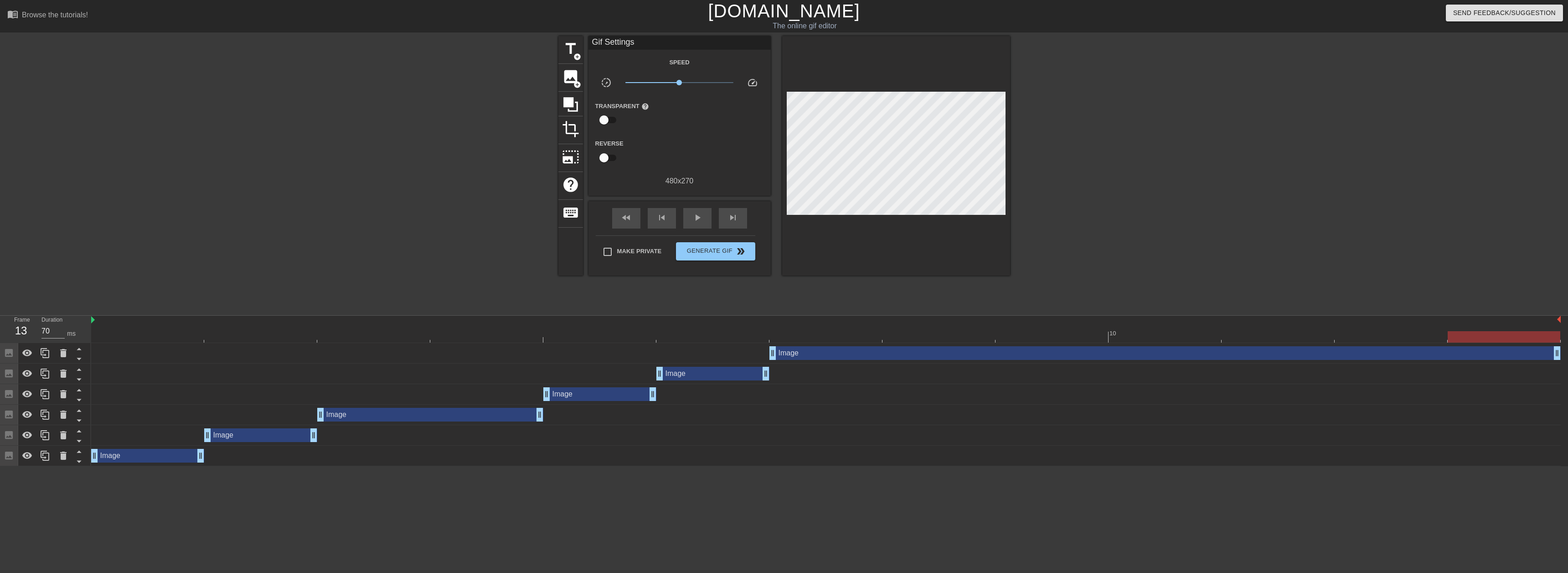
drag, startPoint x: 879, startPoint y: 352, endPoint x: 1564, endPoint y: 344, distance: 685.0
click at [1564, 344] on div "Image drag_handle drag_handle Image drag_handle drag_handle Image drag_handle d…" at bounding box center [829, 405] width 1477 height 123
click at [608, 250] on input "Make Private" at bounding box center [607, 251] width 19 height 19
checkbox input "true"
click at [693, 219] on span "play_arrow" at bounding box center [697, 217] width 11 height 11
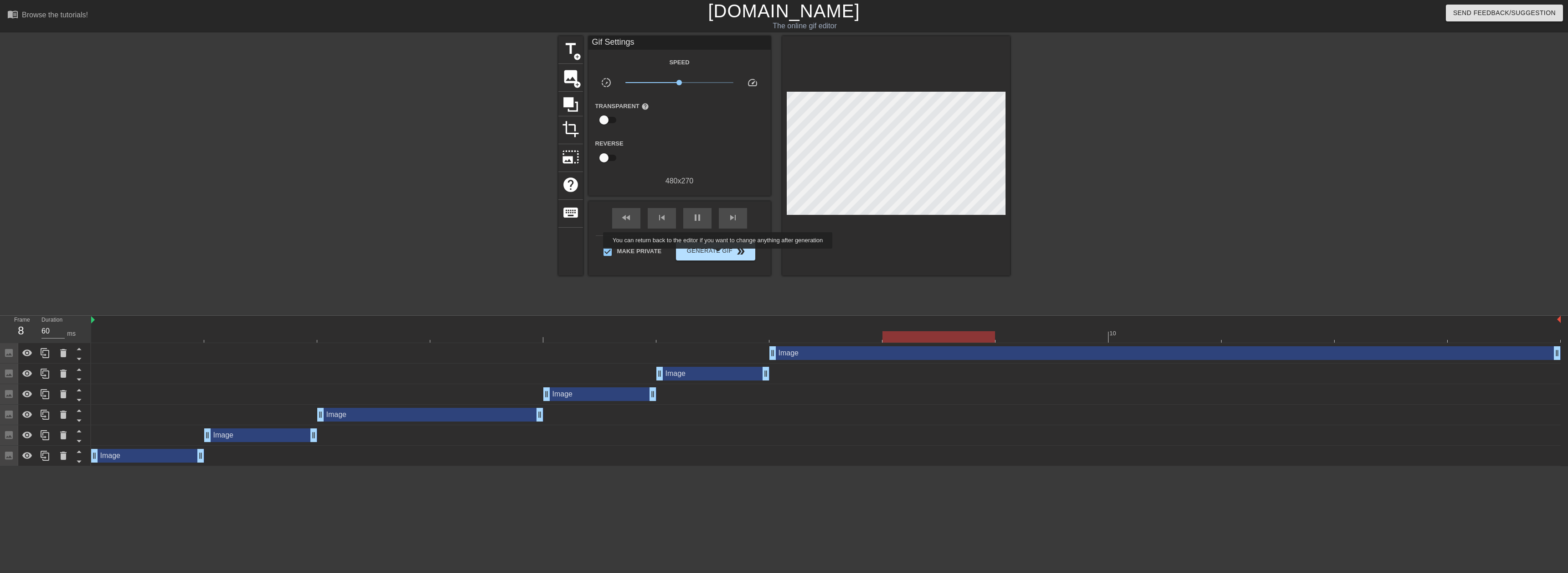
type input "70"
click at [718, 255] on span "Generate Gif double_arrow" at bounding box center [715, 251] width 71 height 11
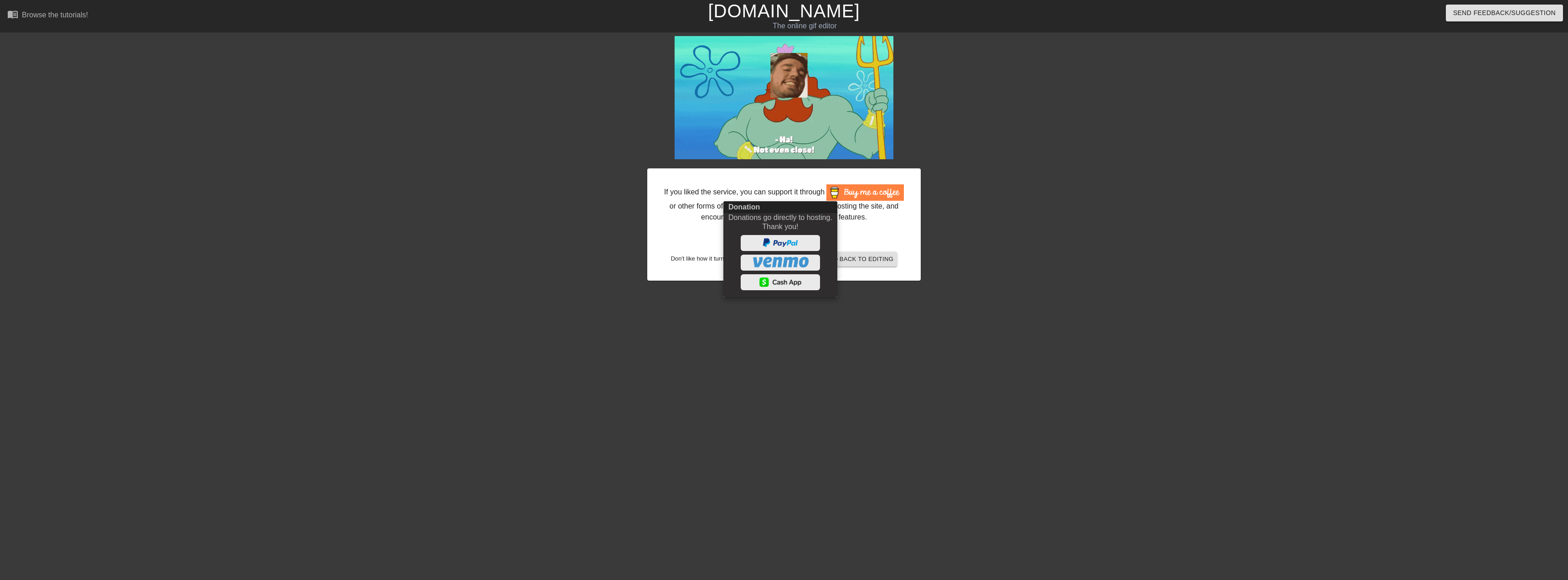
click at [626, 240] on div at bounding box center [784, 290] width 1568 height 580
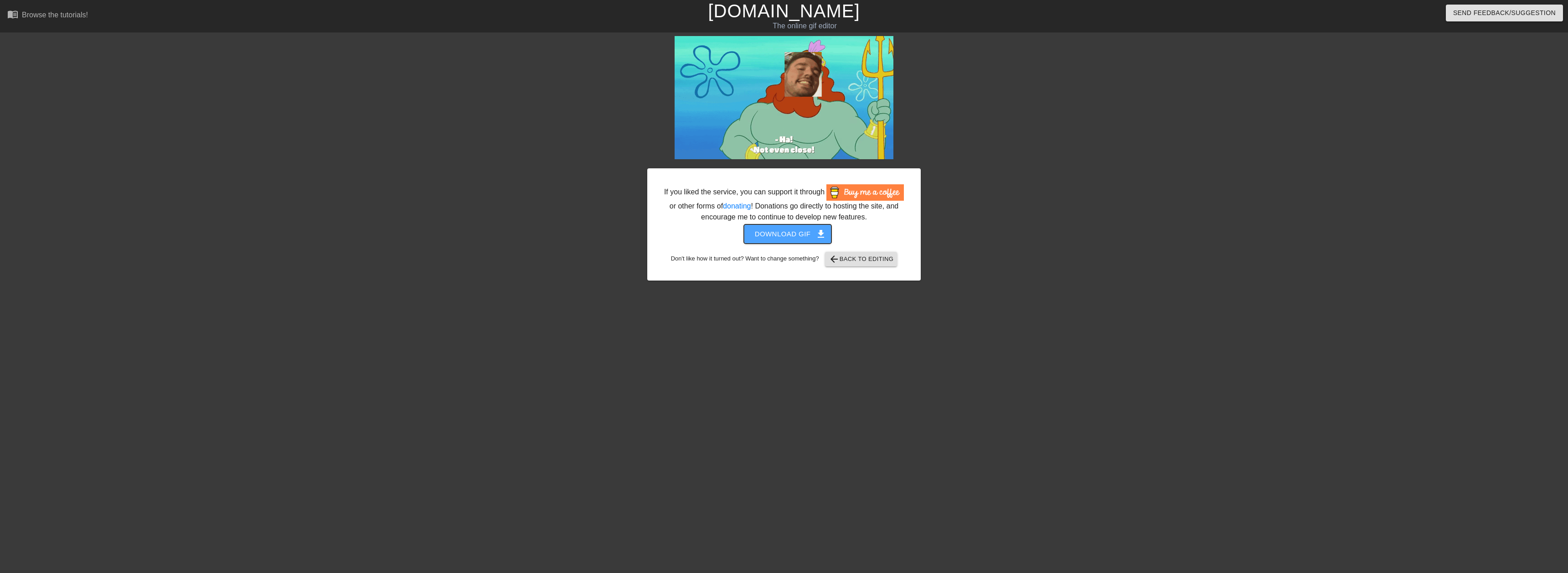
click at [789, 233] on span "Download gif get_app" at bounding box center [788, 233] width 66 height 12
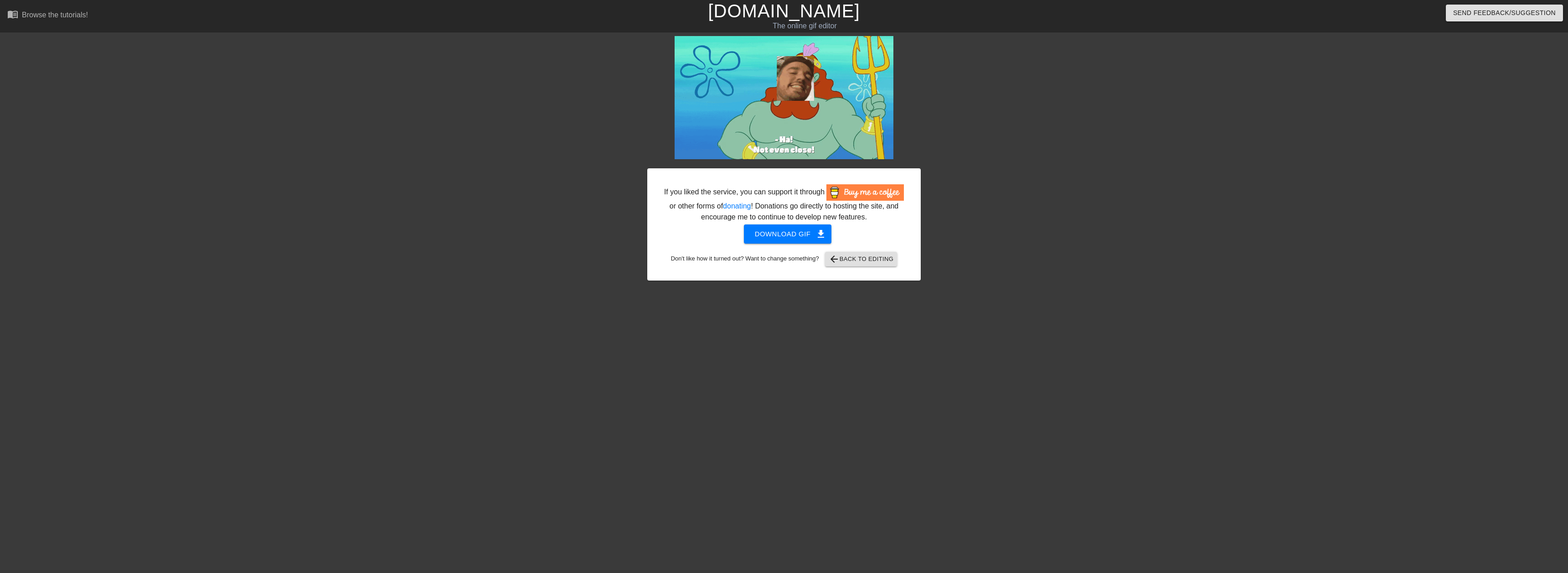
click at [787, 7] on link "[DOMAIN_NAME]" at bounding box center [784, 11] width 152 height 20
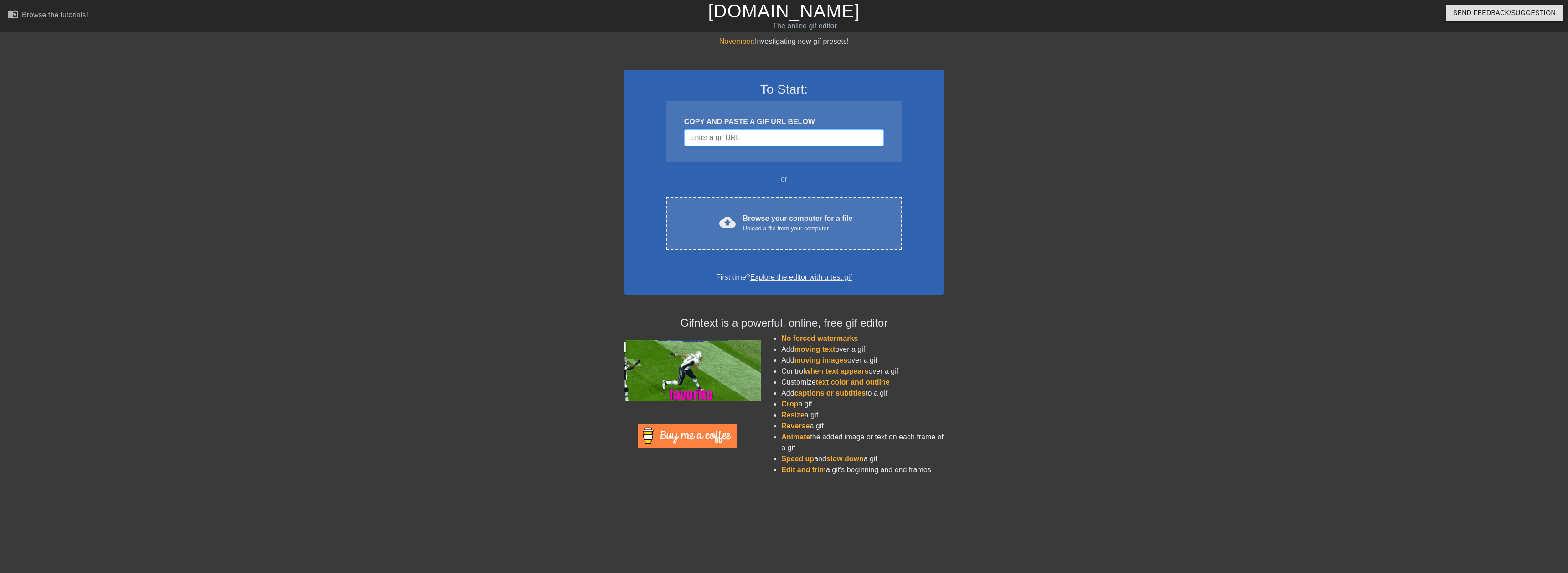
drag, startPoint x: 723, startPoint y: 133, endPoint x: 704, endPoint y: 141, distance: 20.6
click at [703, 141] on input "Username" at bounding box center [784, 138] width 199 height 18
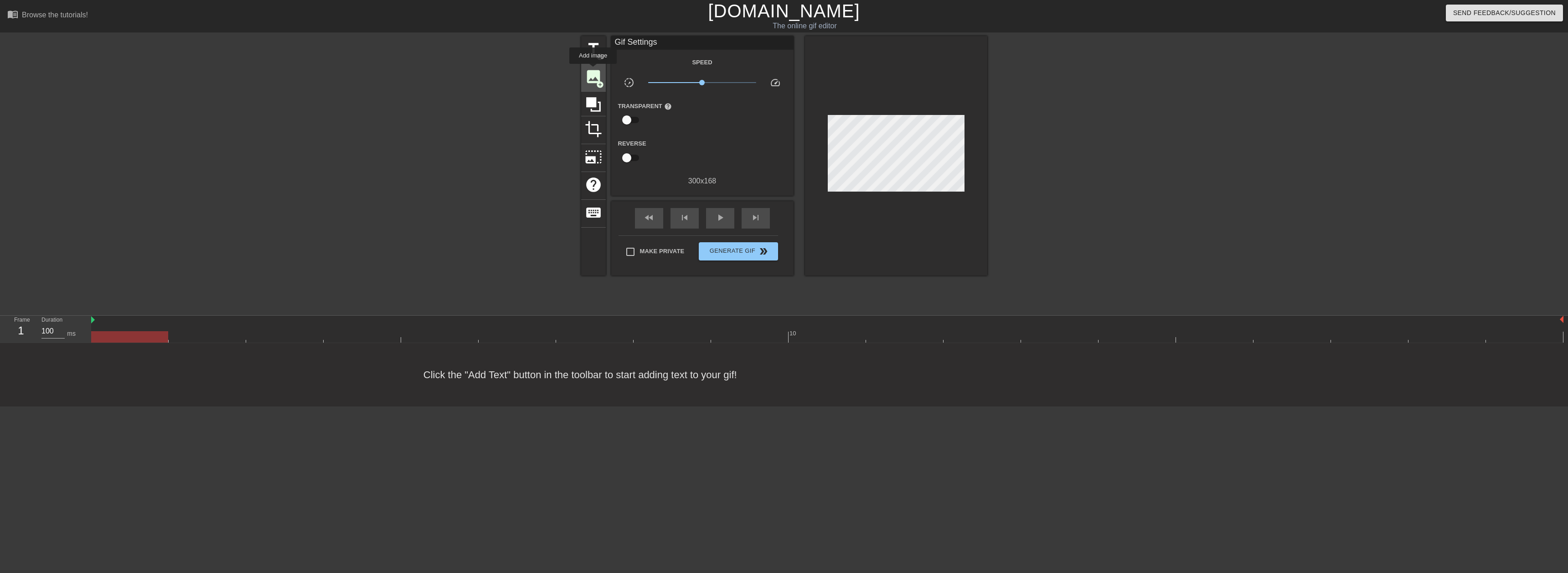
click at [593, 70] on span "image" at bounding box center [593, 76] width 18 height 18
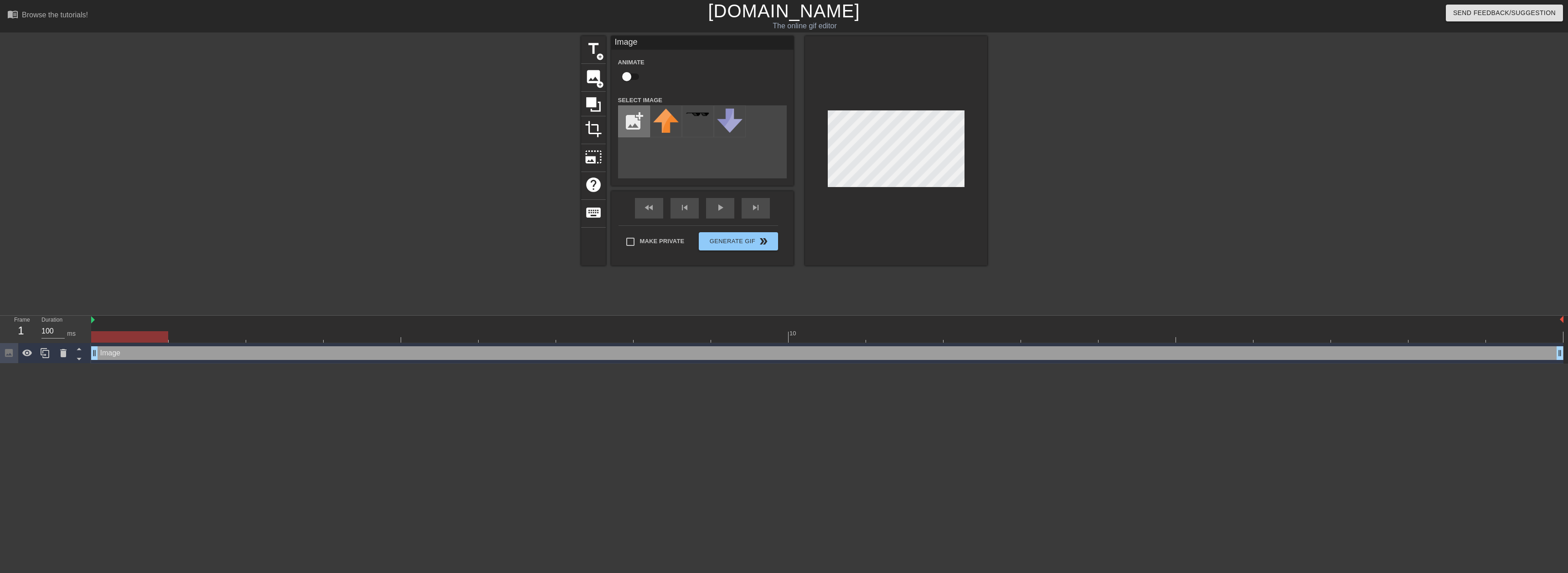
click at [641, 122] on input "file" at bounding box center [634, 122] width 31 height 31
type input "C:\fakepath\Jack.png"
click at [674, 122] on img at bounding box center [666, 121] width 25 height 26
drag, startPoint x: 128, startPoint y: 333, endPoint x: 9, endPoint y: 344, distance: 119.5
click at [0, 344] on div "Frame 1 Duration 100 ms 10 Image drag_handle drag_handle" at bounding box center [784, 340] width 1568 height 48
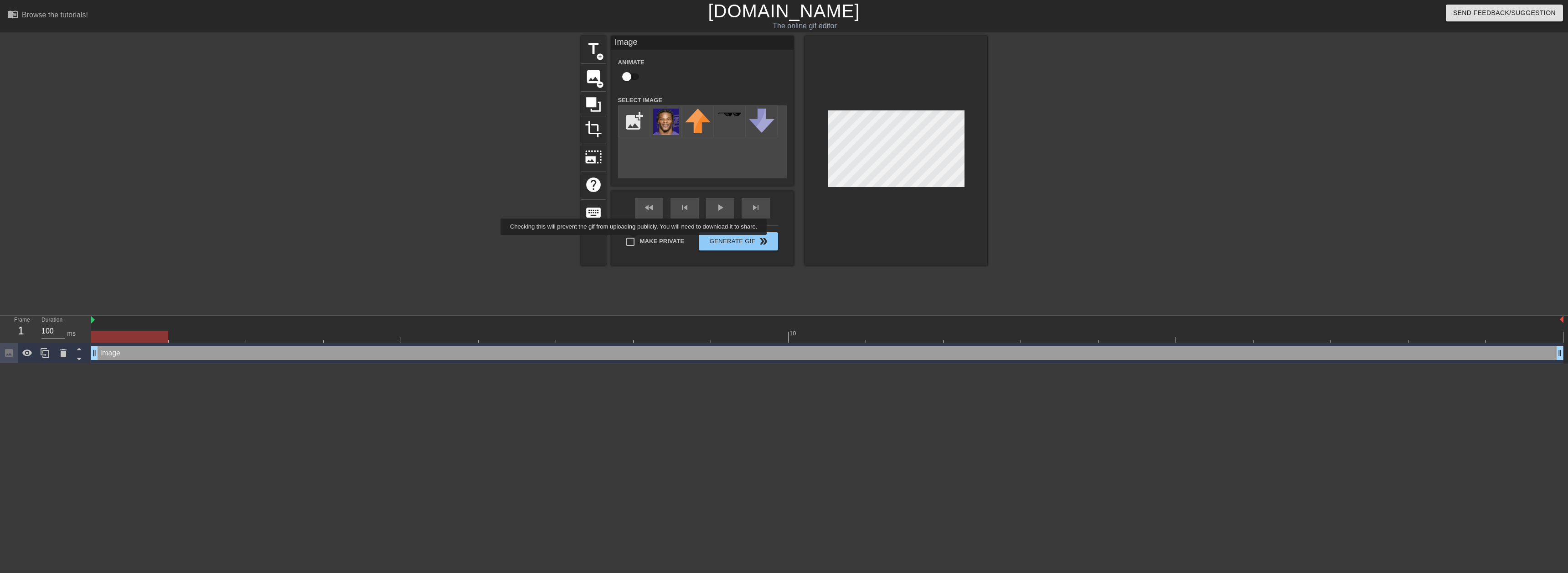
click at [636, 241] on input "Make Private" at bounding box center [630, 241] width 19 height 19
checkbox input "true"
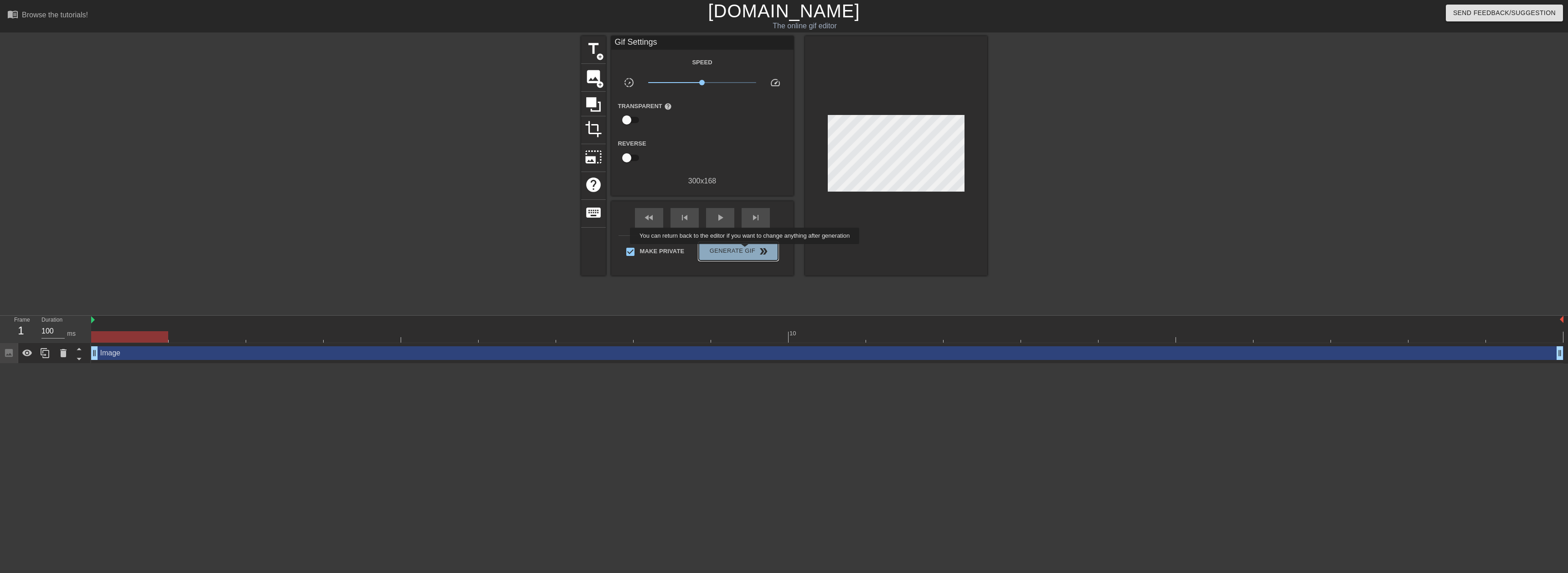
click at [746, 250] on span "Generate Gif double_arrow" at bounding box center [738, 251] width 71 height 11
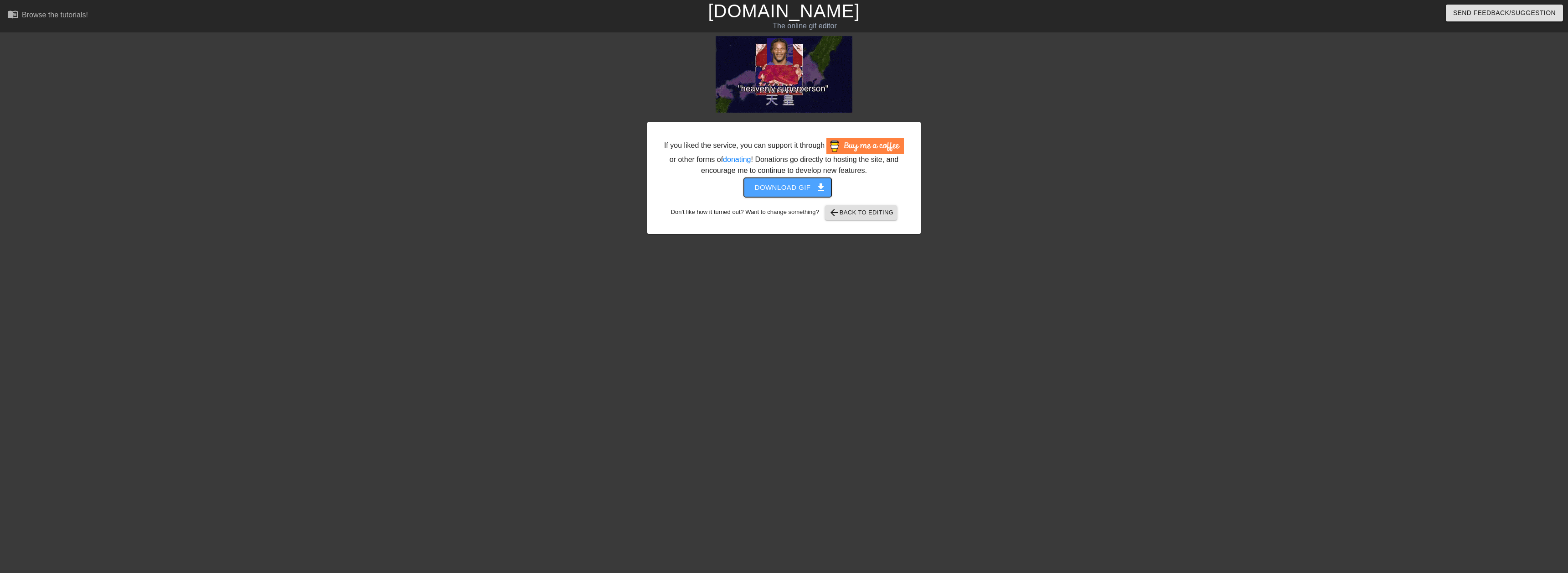
click at [780, 190] on span "Download gif get_app" at bounding box center [788, 187] width 66 height 12
click at [792, 6] on link "[DOMAIN_NAME]" at bounding box center [784, 11] width 152 height 20
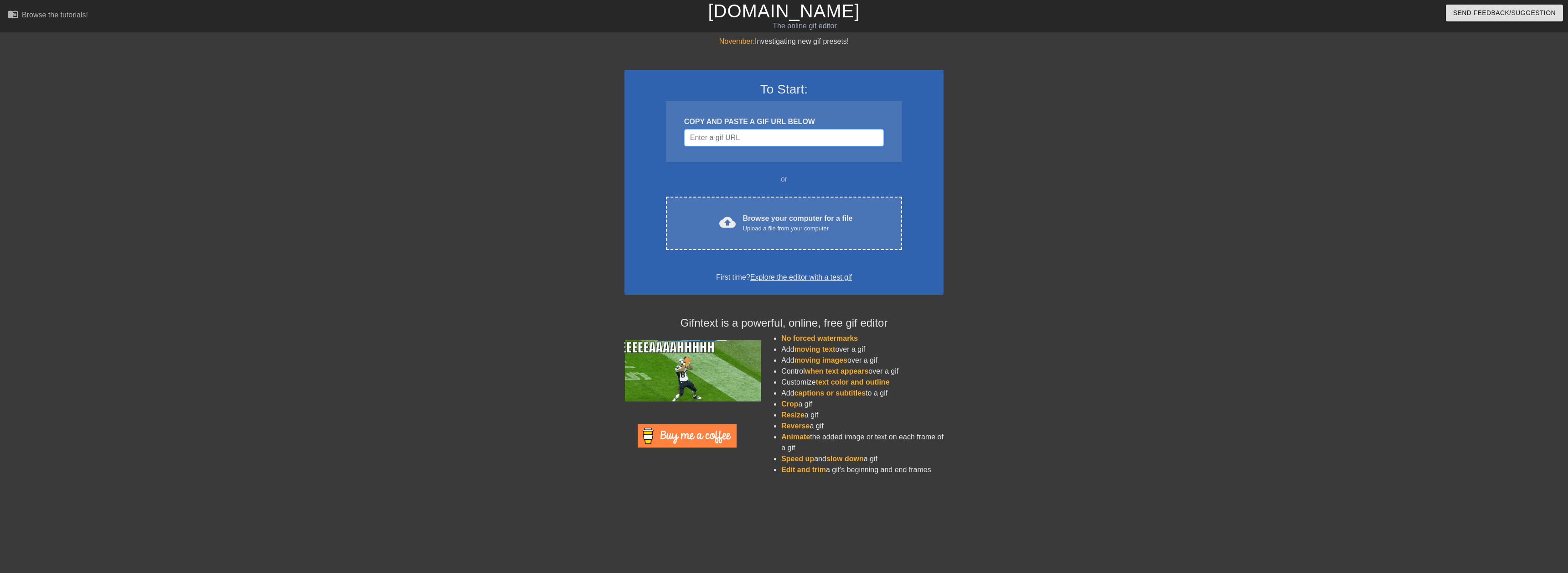
click at [717, 142] on input "Username" at bounding box center [784, 138] width 199 height 18
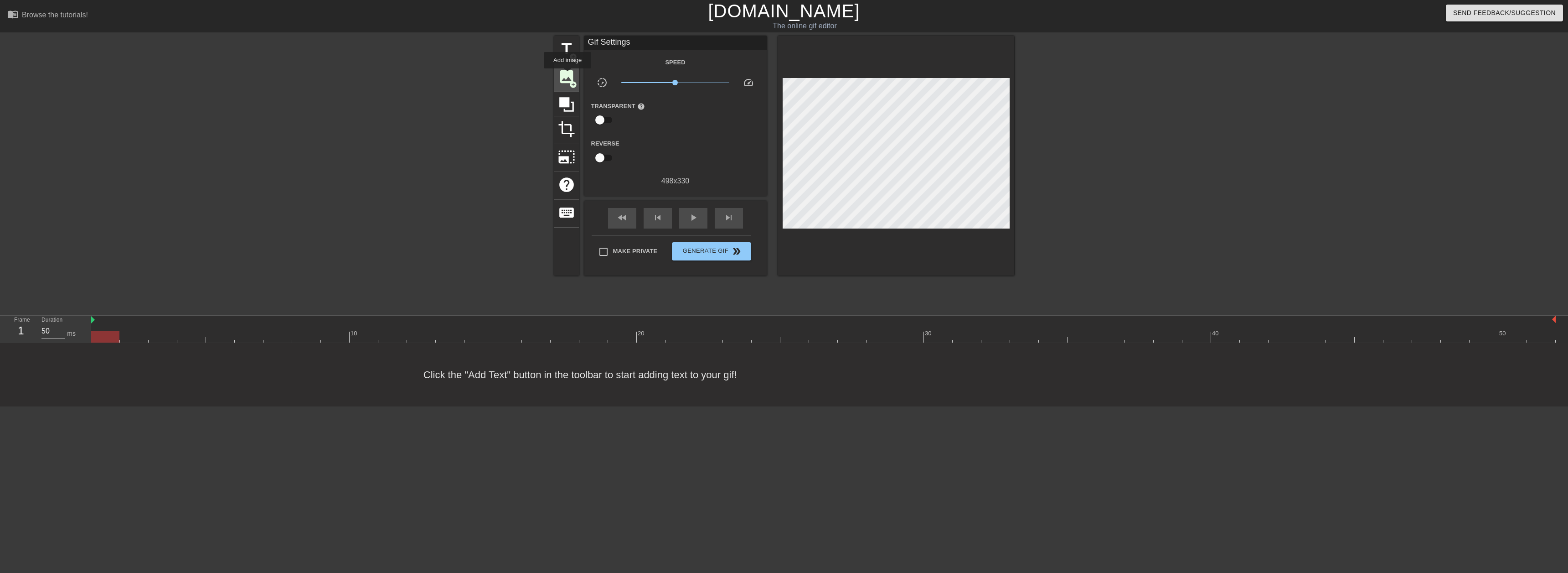
click at [568, 75] on span "image" at bounding box center [566, 76] width 18 height 18
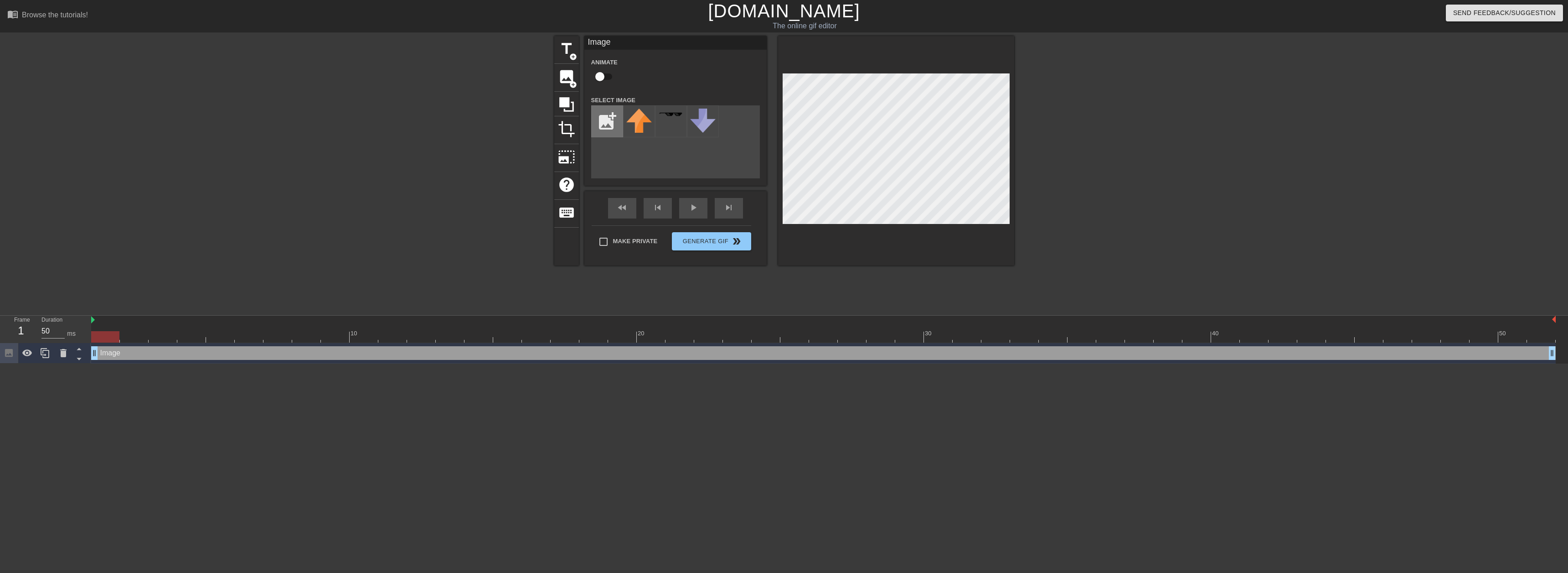
click at [608, 119] on input "file" at bounding box center [607, 122] width 31 height 31
type input "C:\fakepath\[PERSON_NAME] happy.png"
click at [643, 120] on img at bounding box center [639, 125] width 25 height 35
drag, startPoint x: 110, startPoint y: 339, endPoint x: 0, endPoint y: 340, distance: 110.0
click at [0, 340] on div "Frame 1 Duration 50 ms 10 20 30 40 50 Image drag_handle drag_handle" at bounding box center [784, 340] width 1568 height 48
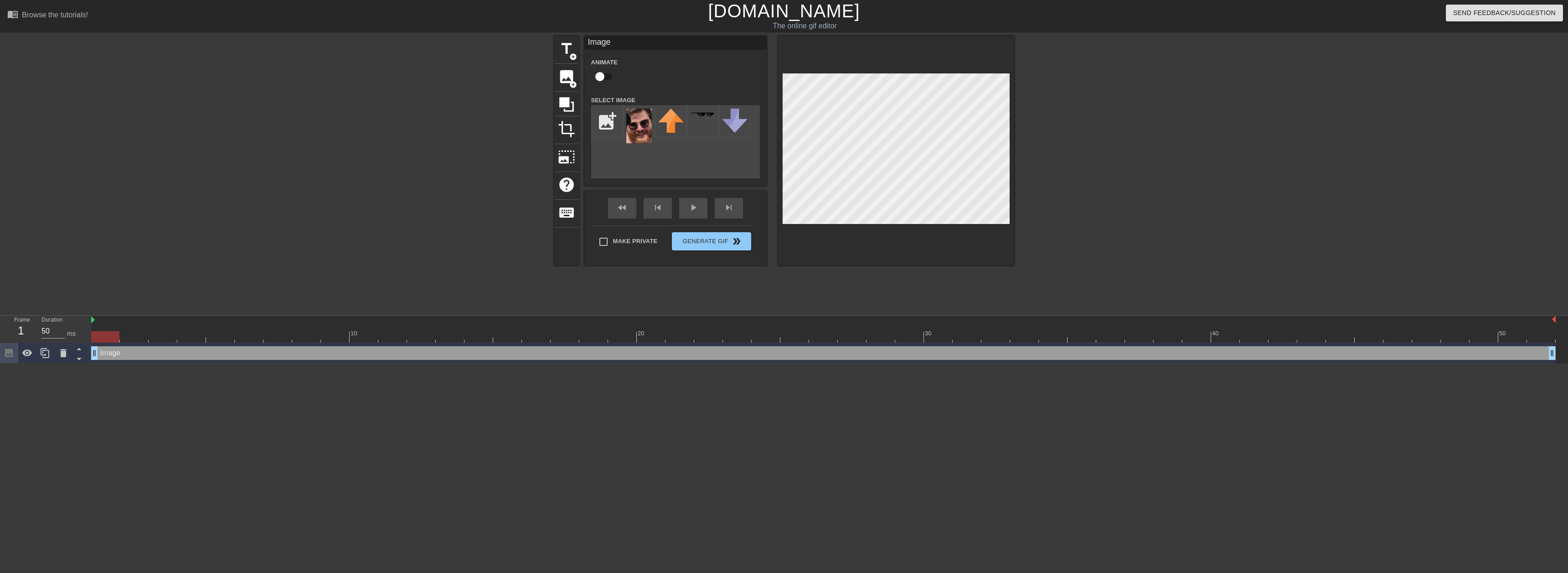
click at [591, 166] on div "add_photo_alternate" at bounding box center [675, 141] width 169 height 73
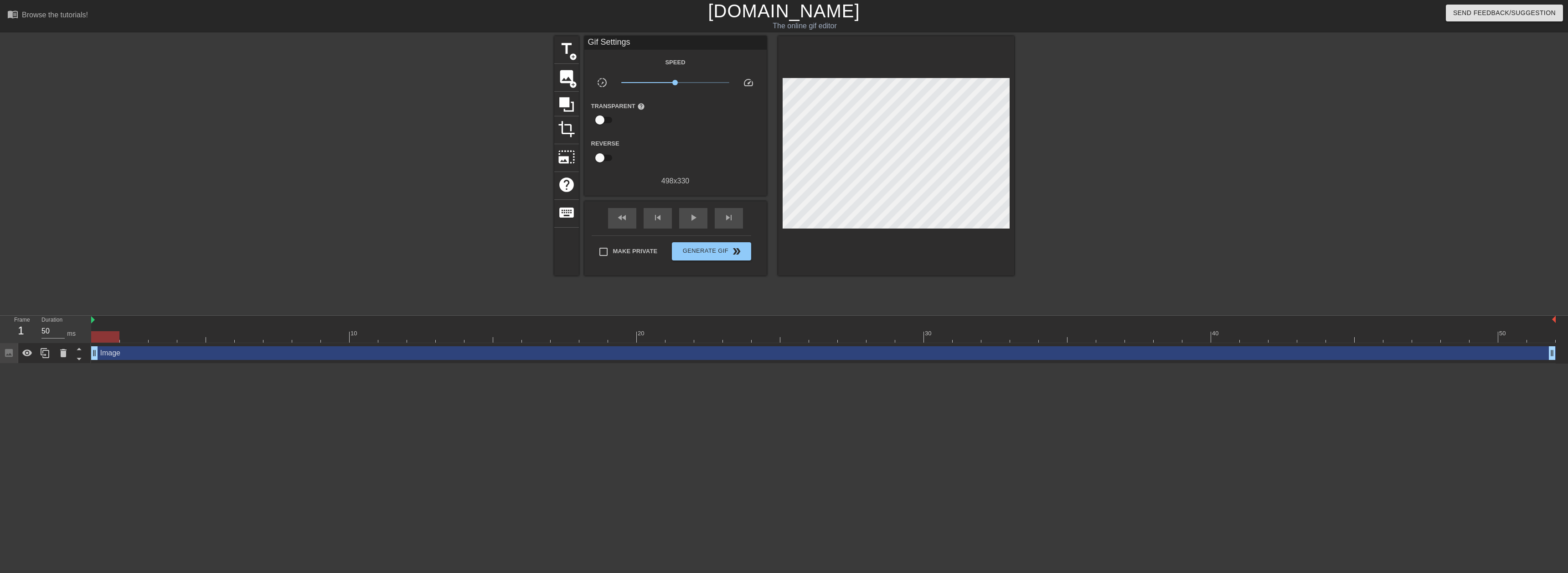
click at [397, 199] on div "title add_circle image add_circle crop photo_size_select_large help keyboard Gi…" at bounding box center [784, 173] width 1568 height 274
click at [569, 71] on span "image" at bounding box center [566, 76] width 18 height 18
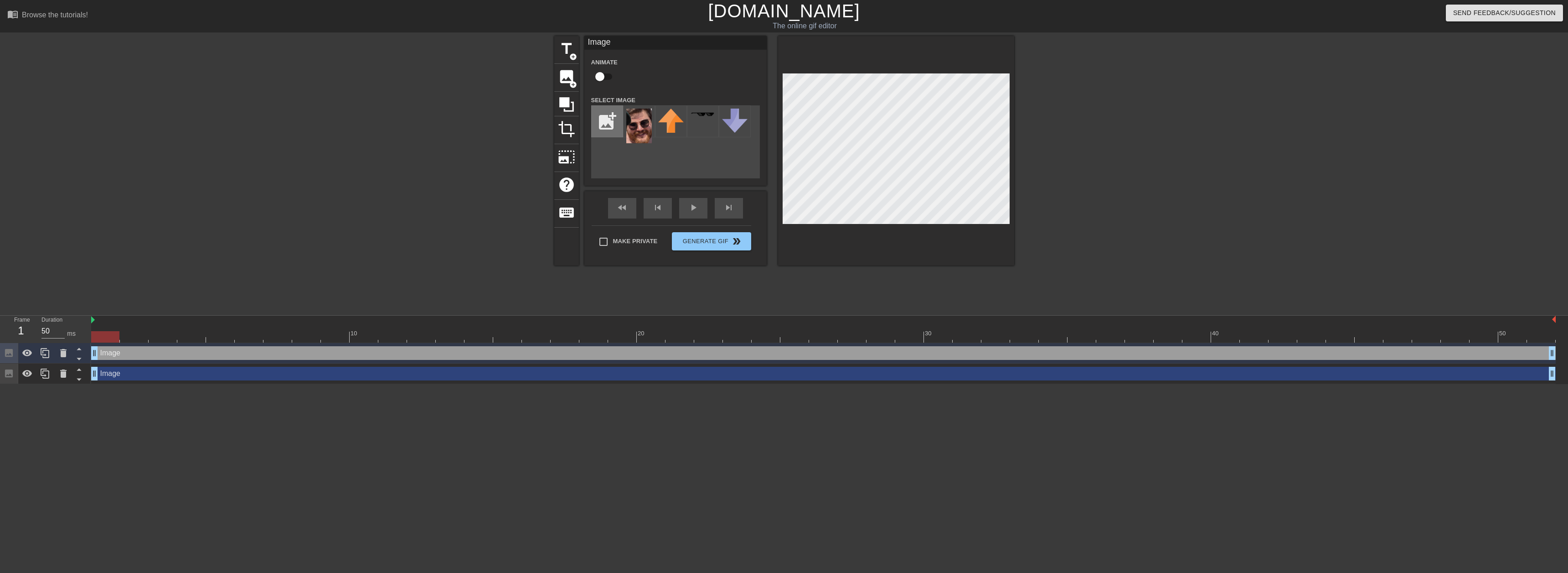
click at [612, 115] on input "file" at bounding box center [607, 122] width 31 height 31
type input "C:\fakepath\loop.png"
click at [643, 125] on img at bounding box center [639, 121] width 25 height 26
click at [734, 74] on div "Animate" at bounding box center [676, 71] width 182 height 29
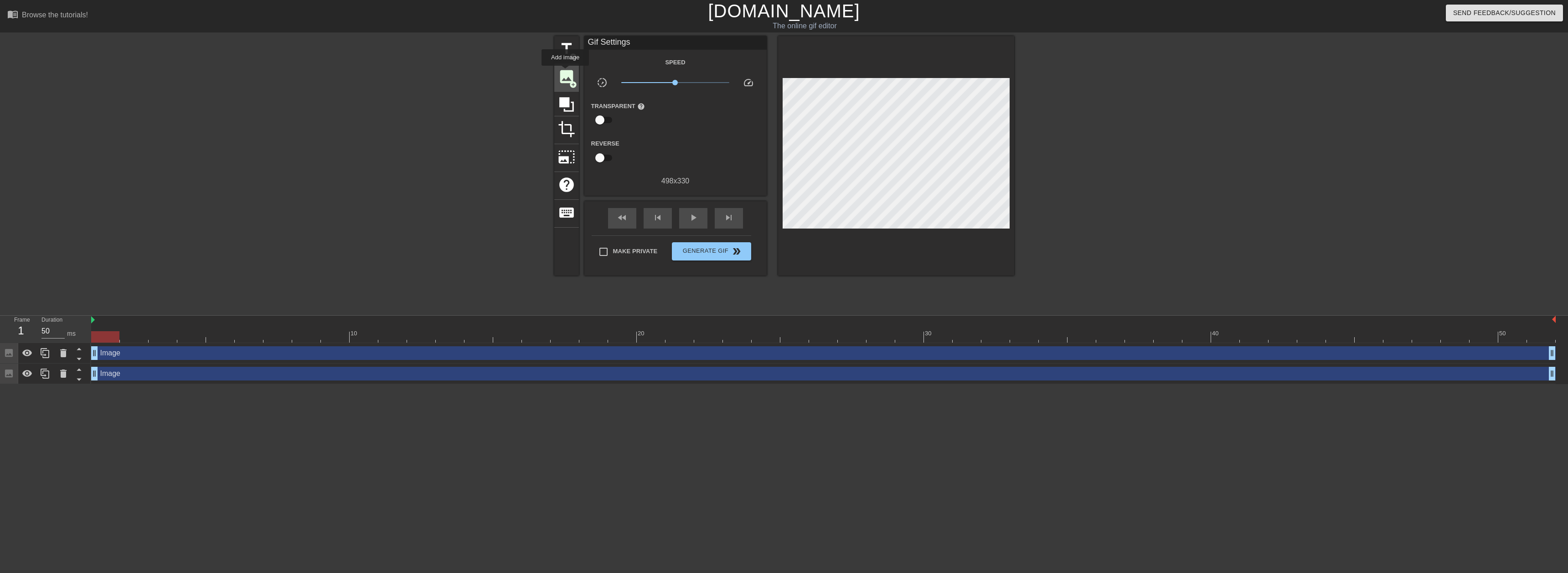
click at [566, 72] on span "image" at bounding box center [566, 76] width 18 height 18
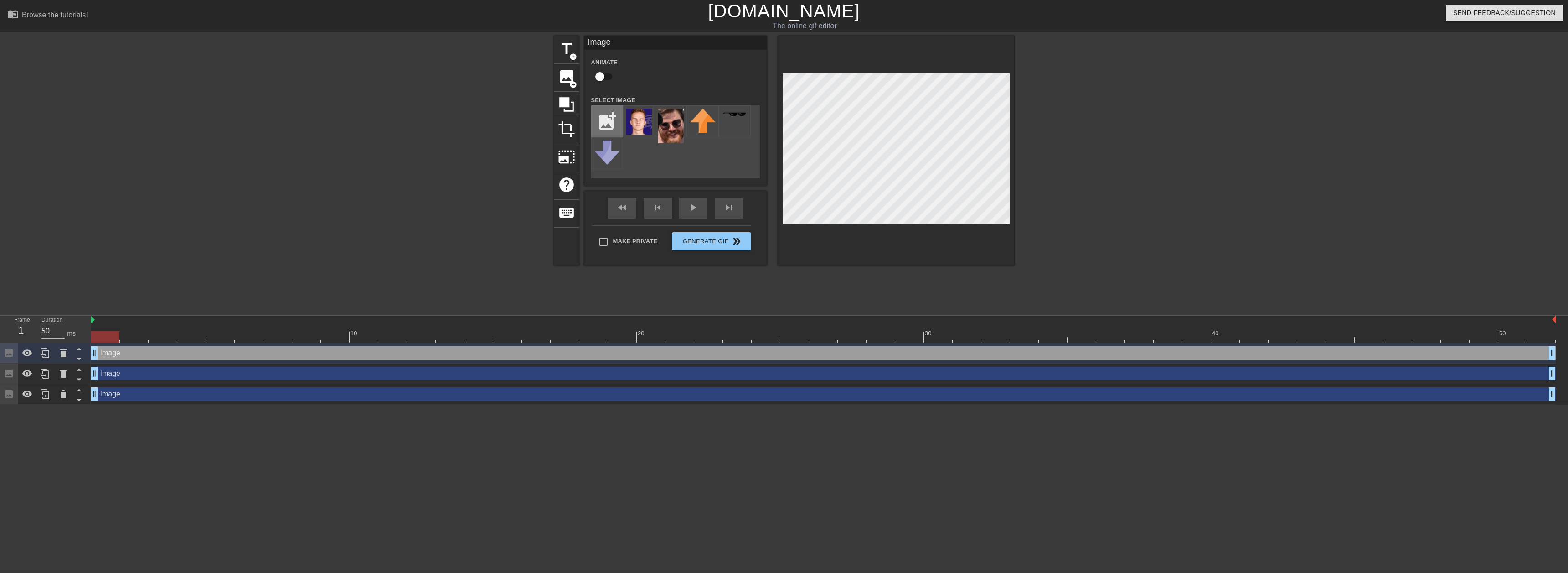
click at [607, 120] on input "file" at bounding box center [607, 122] width 31 height 31
type input "C:\fakepath\[PERSON_NAME].png"
click at [643, 127] on img at bounding box center [639, 120] width 25 height 25
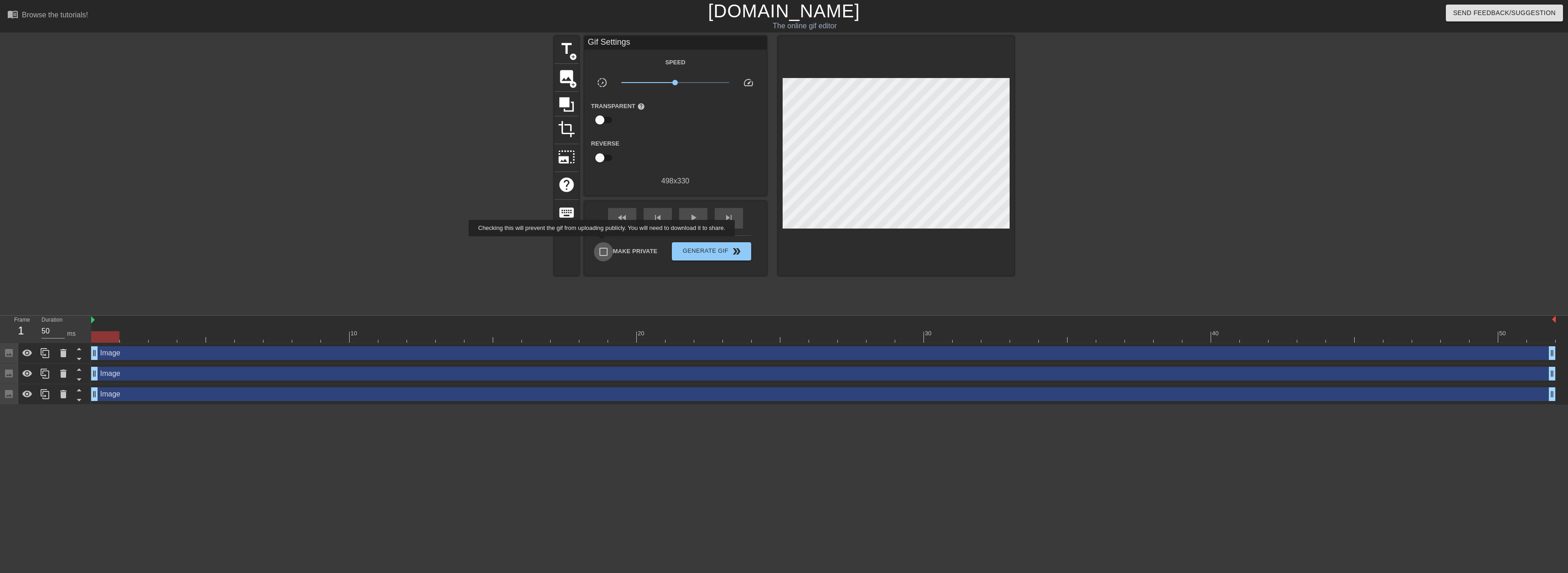
click at [604, 243] on input "Make Private" at bounding box center [603, 251] width 19 height 19
checkbox input "true"
click at [697, 215] on span "play_arrow" at bounding box center [693, 217] width 11 height 11
click at [721, 248] on span "Generate Gif double_arrow" at bounding box center [711, 251] width 71 height 11
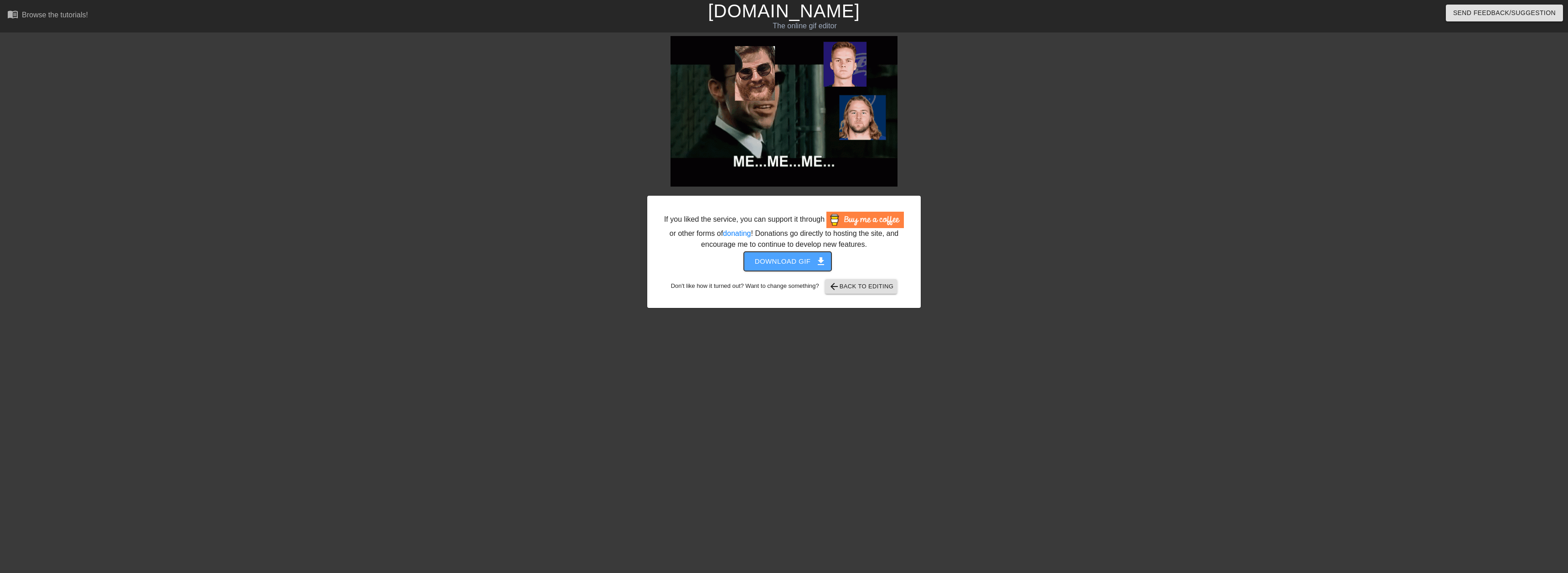
click at [783, 260] on span "Download gif get_app" at bounding box center [788, 261] width 66 height 12
